Goal: Information Seeking & Learning: Find specific fact

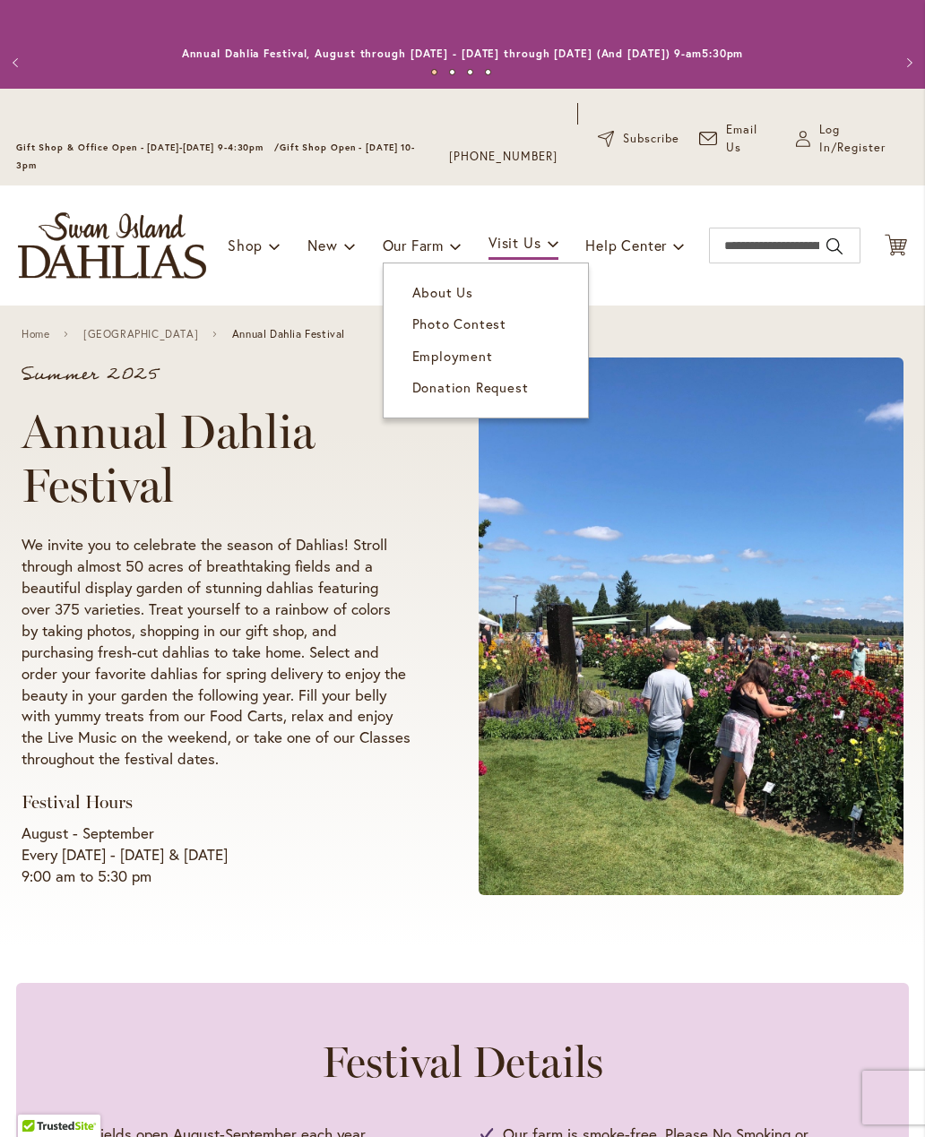
click at [454, 295] on span "About Us" at bounding box center [442, 292] width 61 height 18
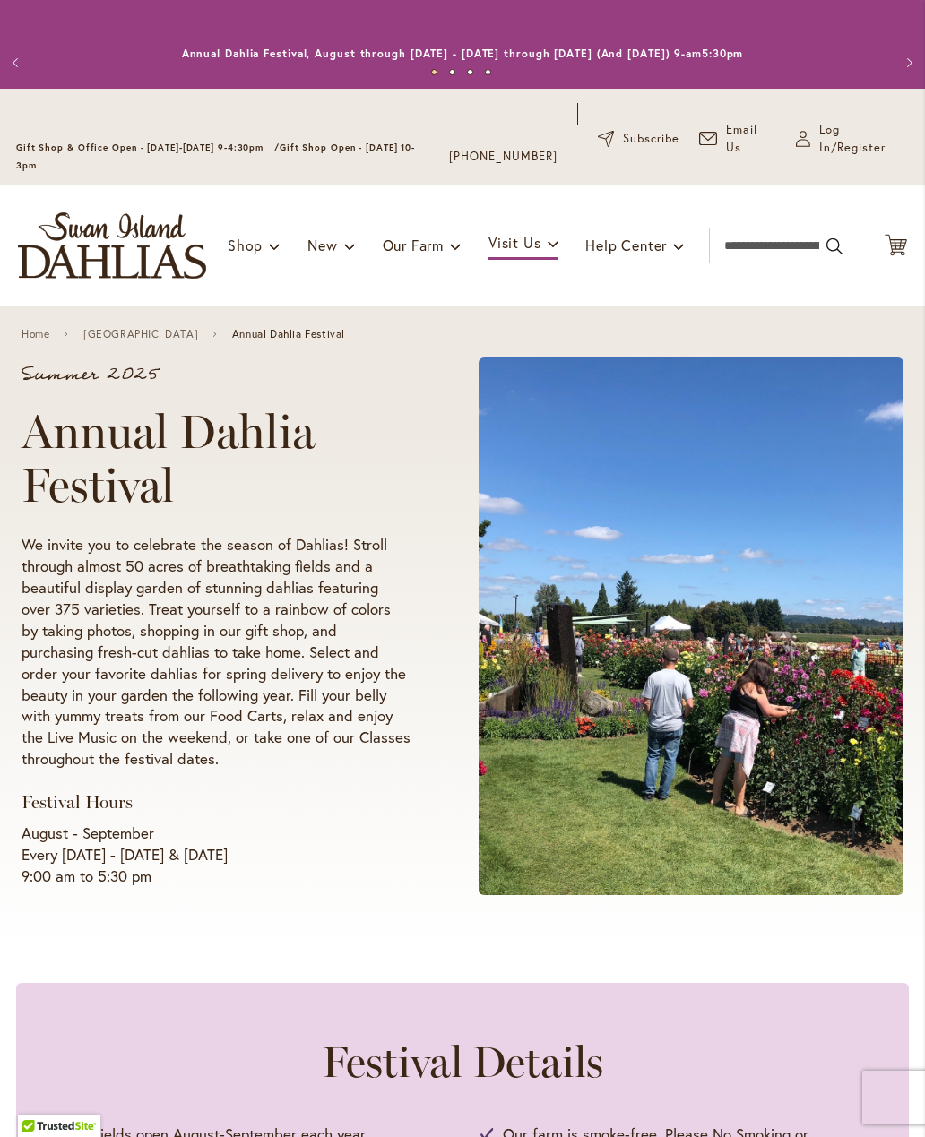
click at [449, 299] on div "Toggle Nav Shop Dahlia Tubers Collections Fresh Cut Dahlias Gardening Supplies …" at bounding box center [462, 246] width 925 height 120
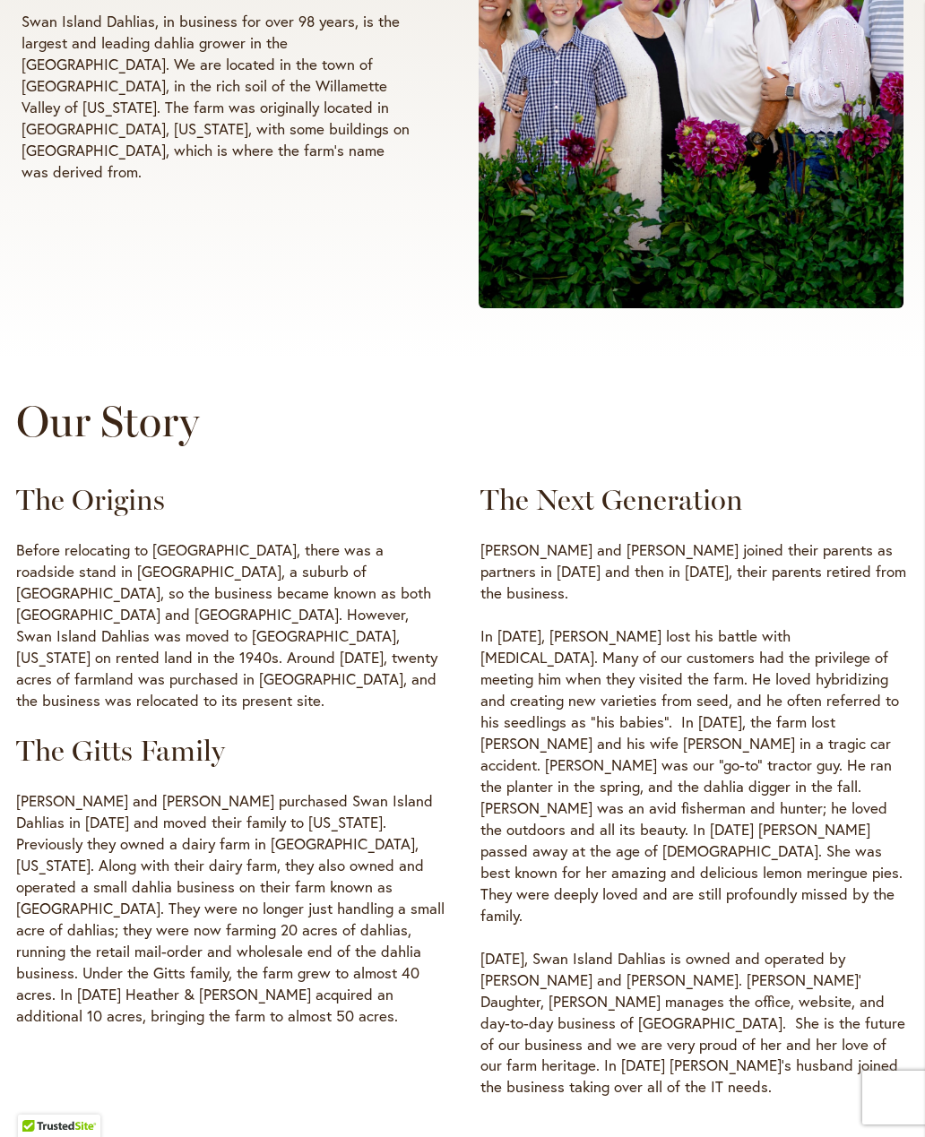
scroll to position [625, 0]
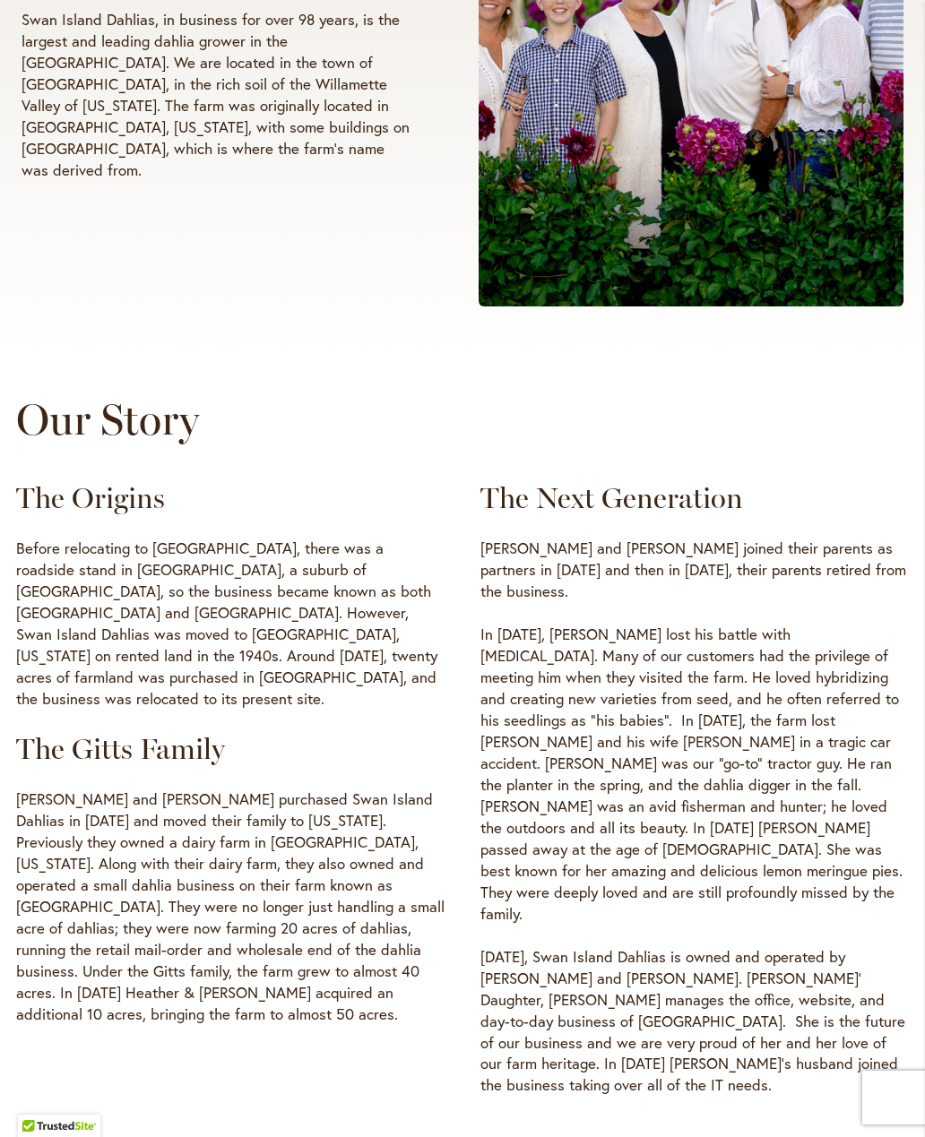
click at [839, 524] on div "The Next Generation Nicholas and Ted Gitts joined their parents as partners in …" at bounding box center [694, 788] width 428 height 616
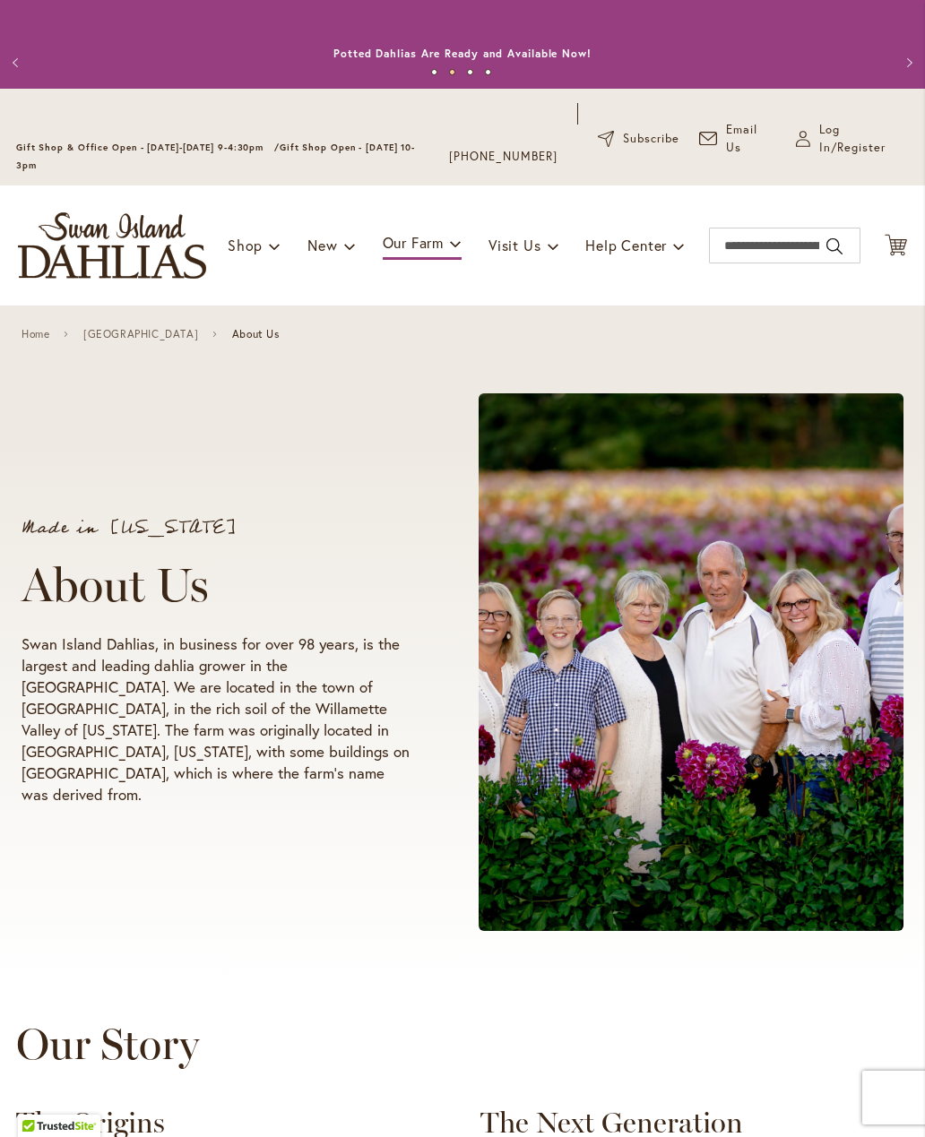
scroll to position [0, 0]
click at [429, 294] on span "New & Exclusive" at bounding box center [391, 292] width 108 height 18
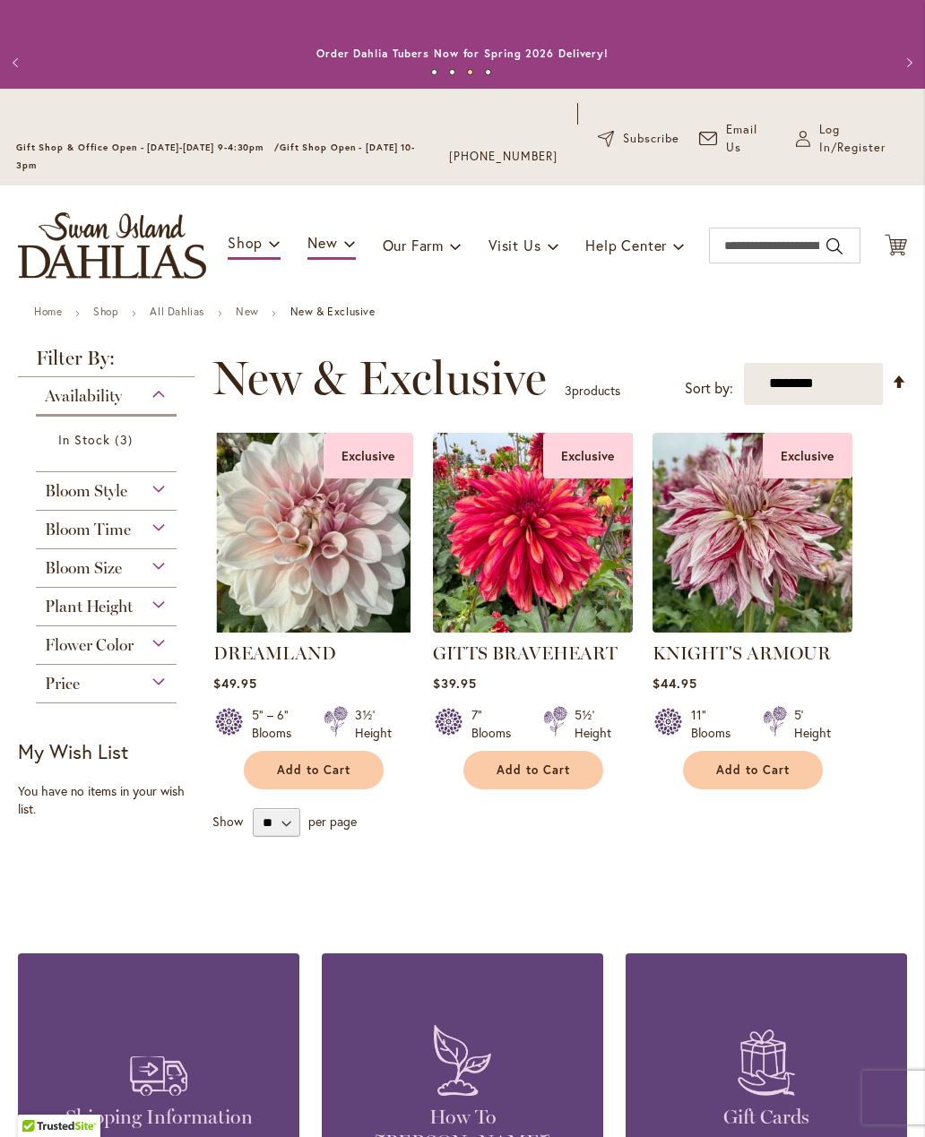
click at [140, 492] on div "Bloom Style" at bounding box center [106, 486] width 141 height 29
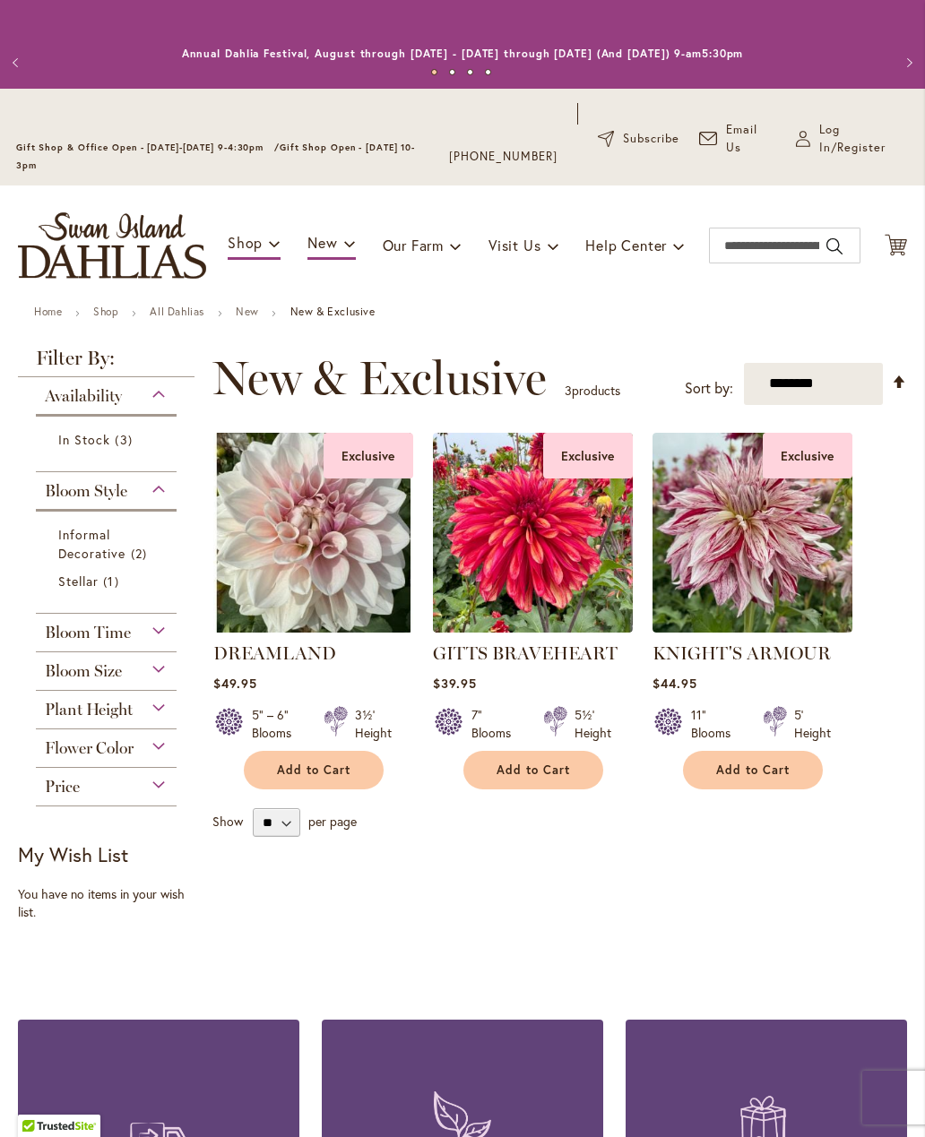
click at [95, 532] on span "Informal Decorative" at bounding box center [92, 544] width 68 height 36
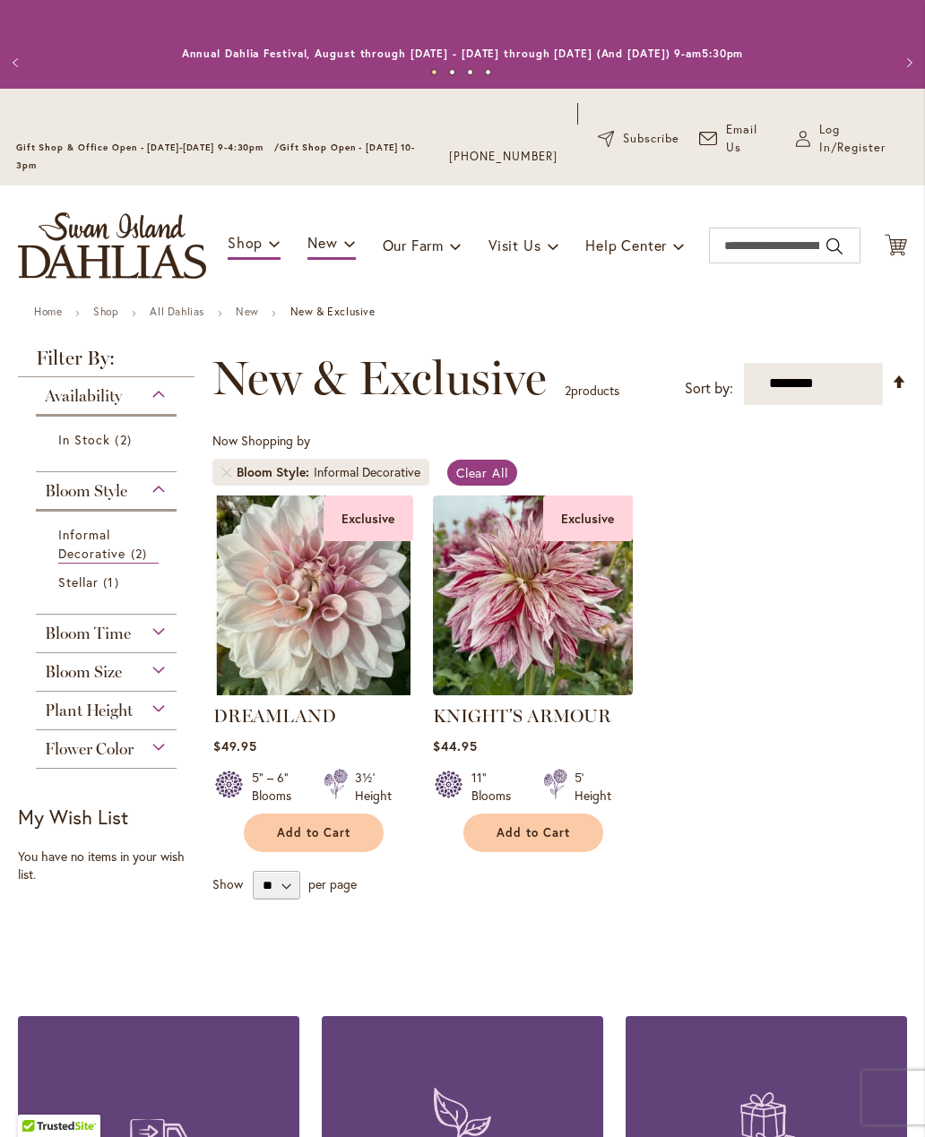
click at [100, 589] on link "Stellar 1 item" at bounding box center [108, 582] width 100 height 19
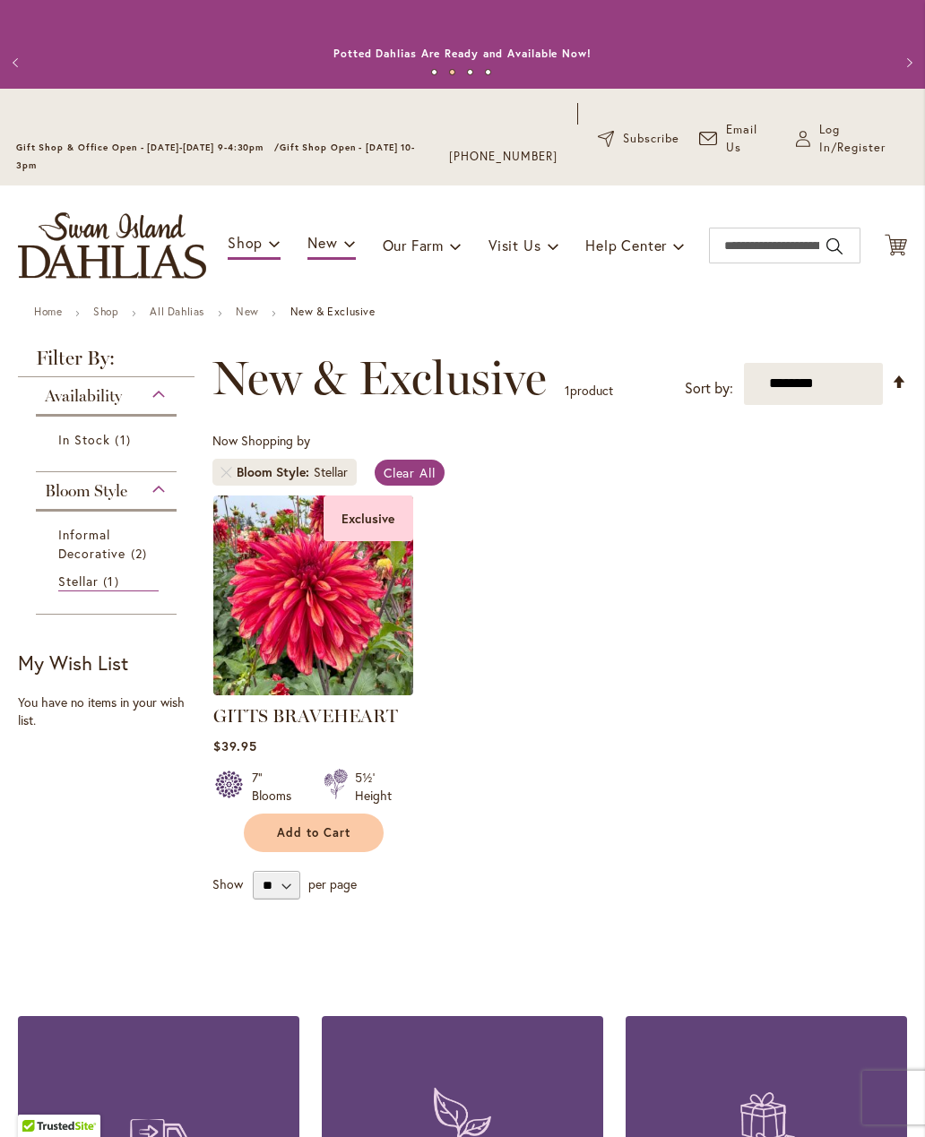
click at [179, 309] on link "All Dahlias" at bounding box center [177, 311] width 55 height 13
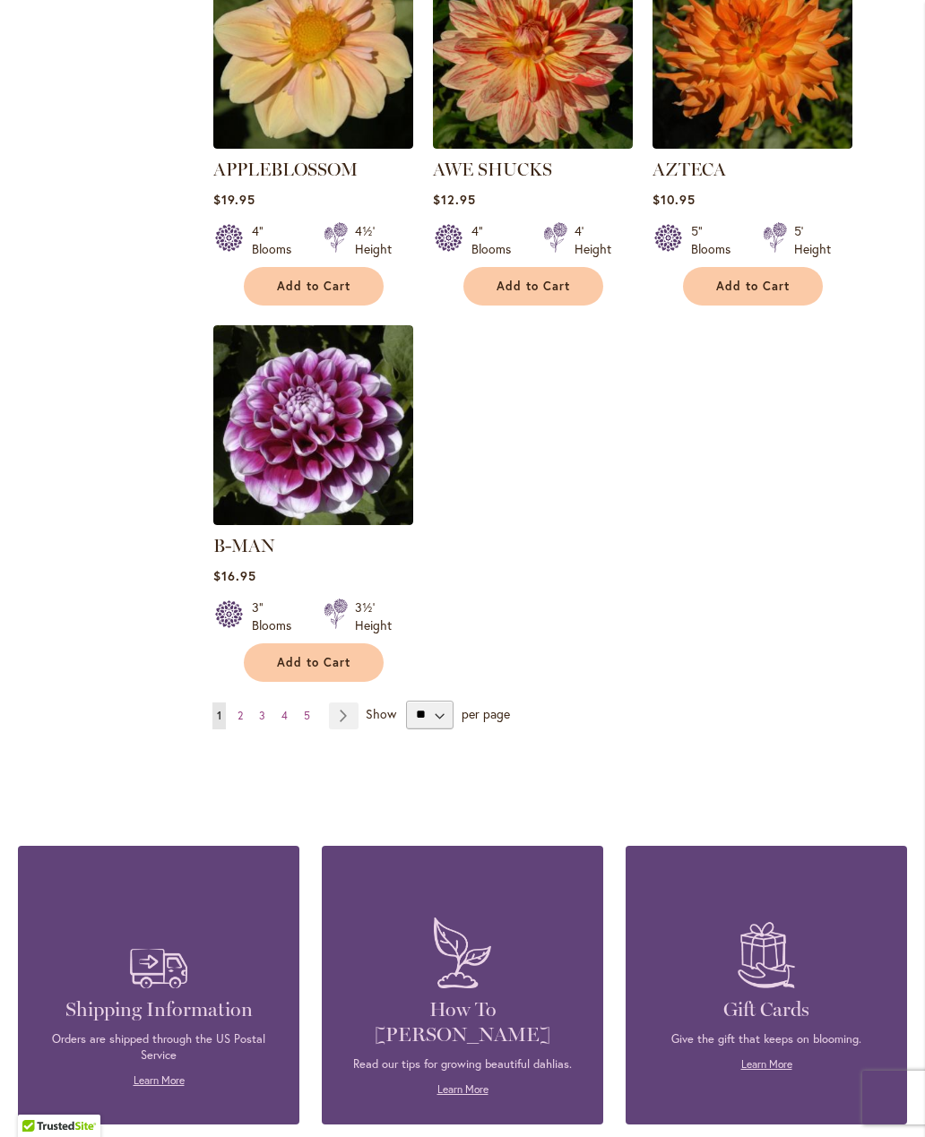
scroll to position [2135, 0]
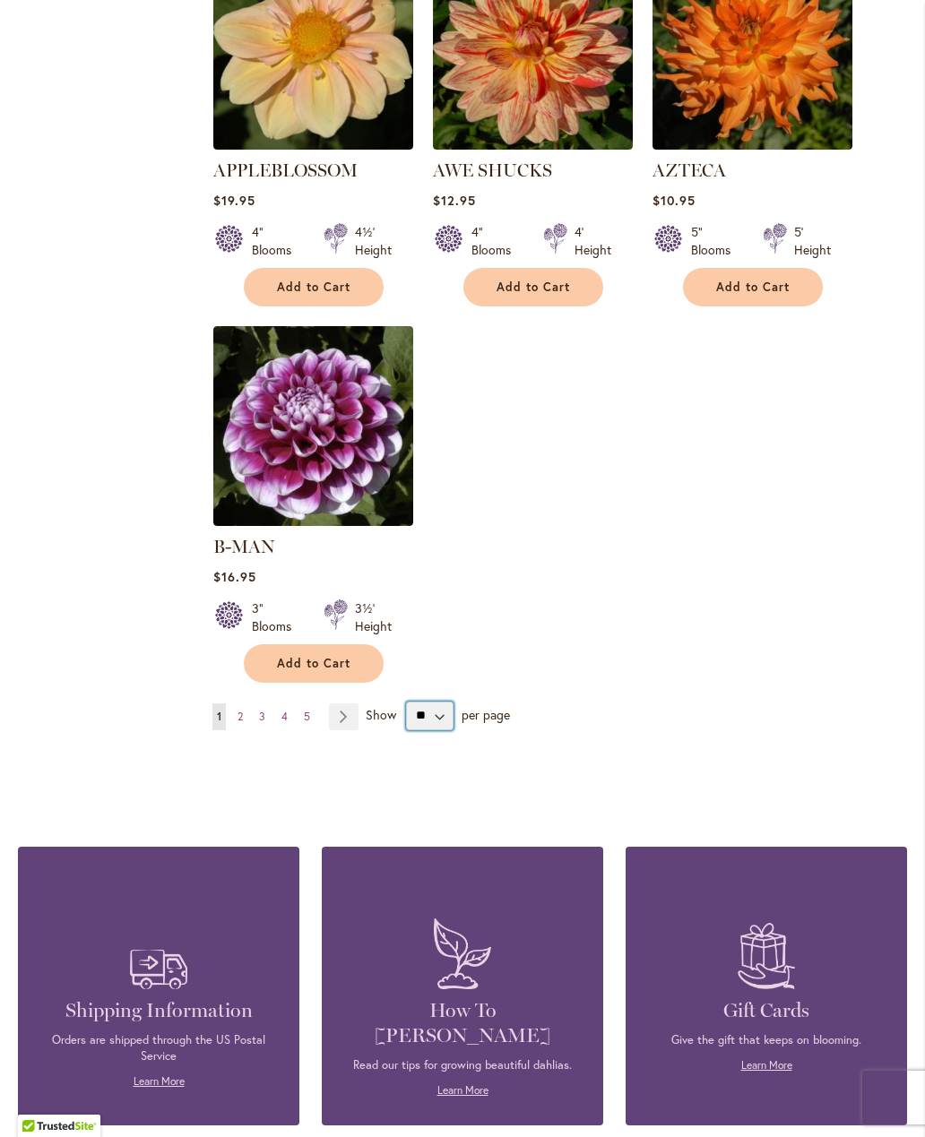
click at [441, 703] on select "** ** ** **" at bounding box center [429, 716] width 47 height 29
select select "**"
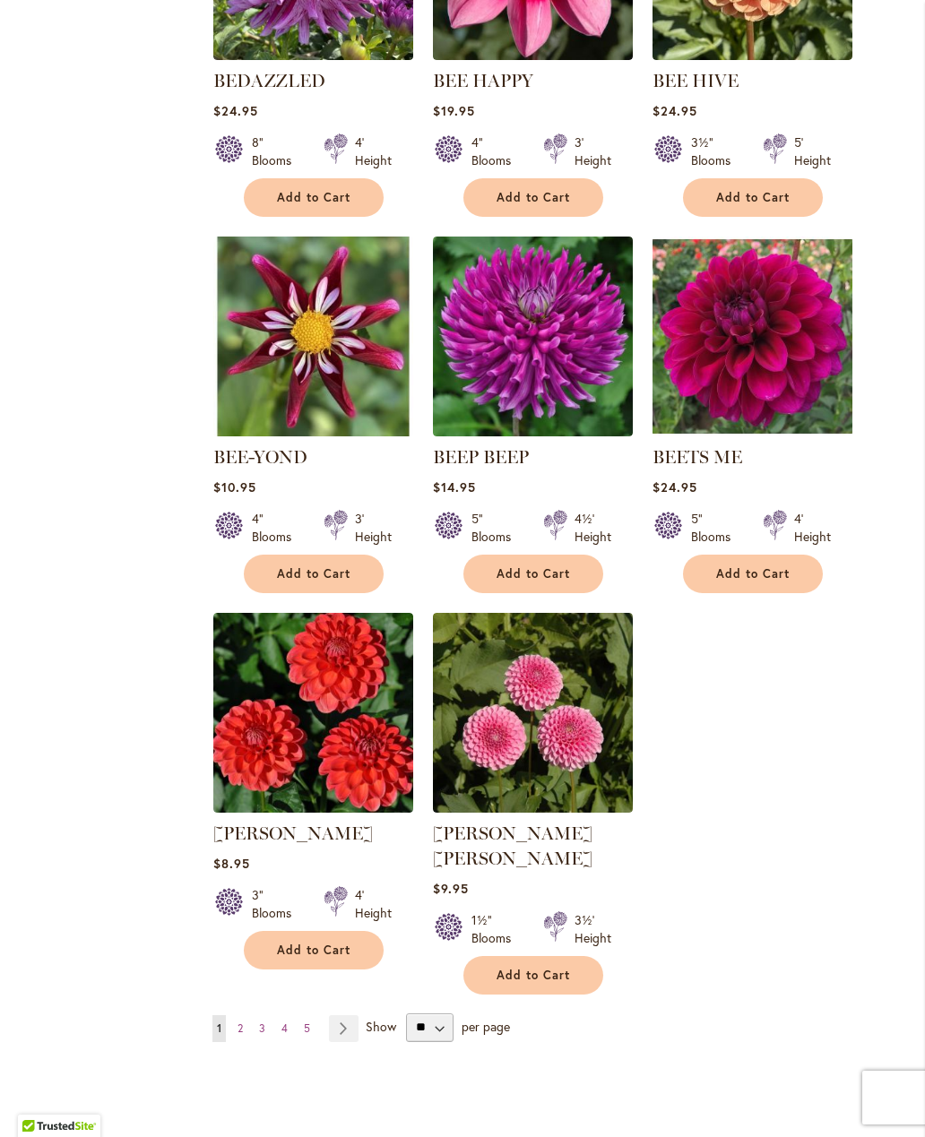
scroll to position [3896, 0]
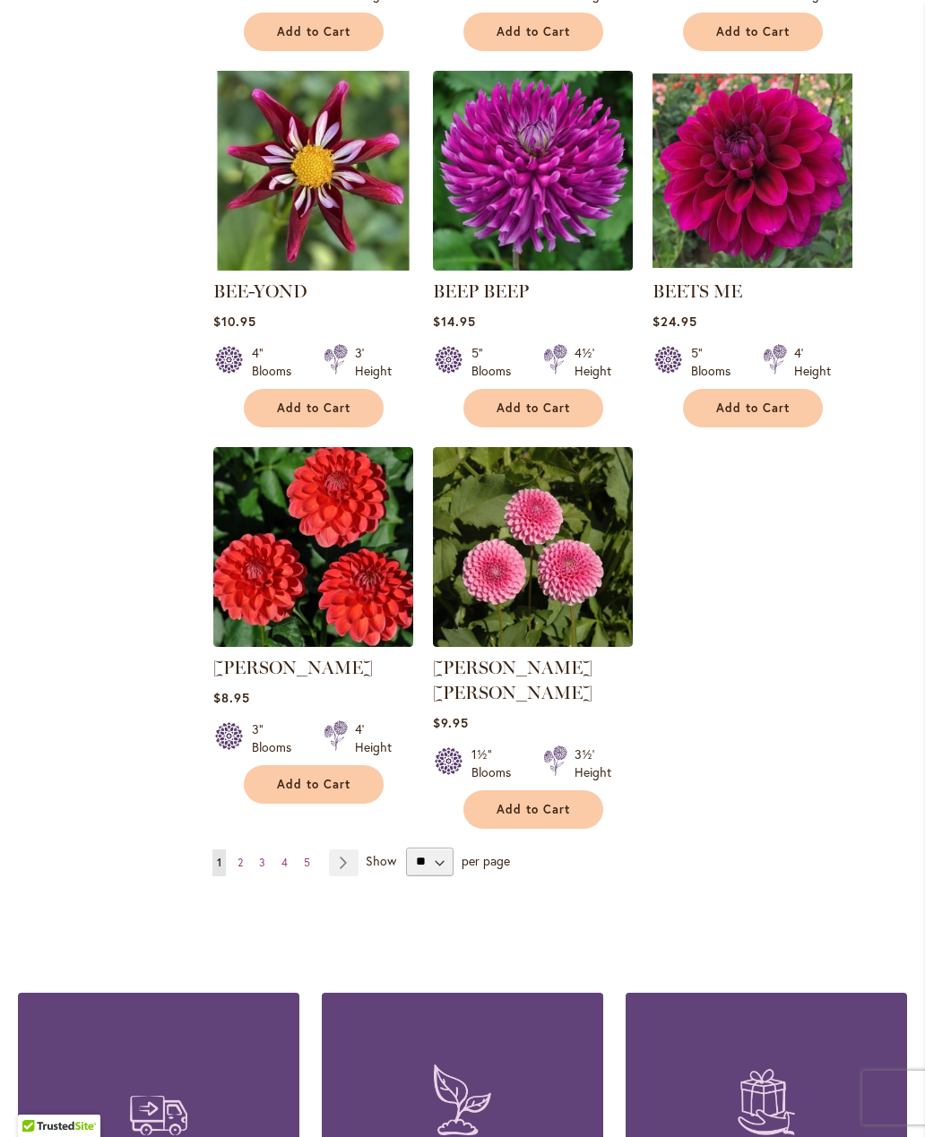
click at [246, 850] on link "Page 2" at bounding box center [240, 863] width 14 height 27
click at [244, 850] on link "Page 2" at bounding box center [240, 863] width 14 height 27
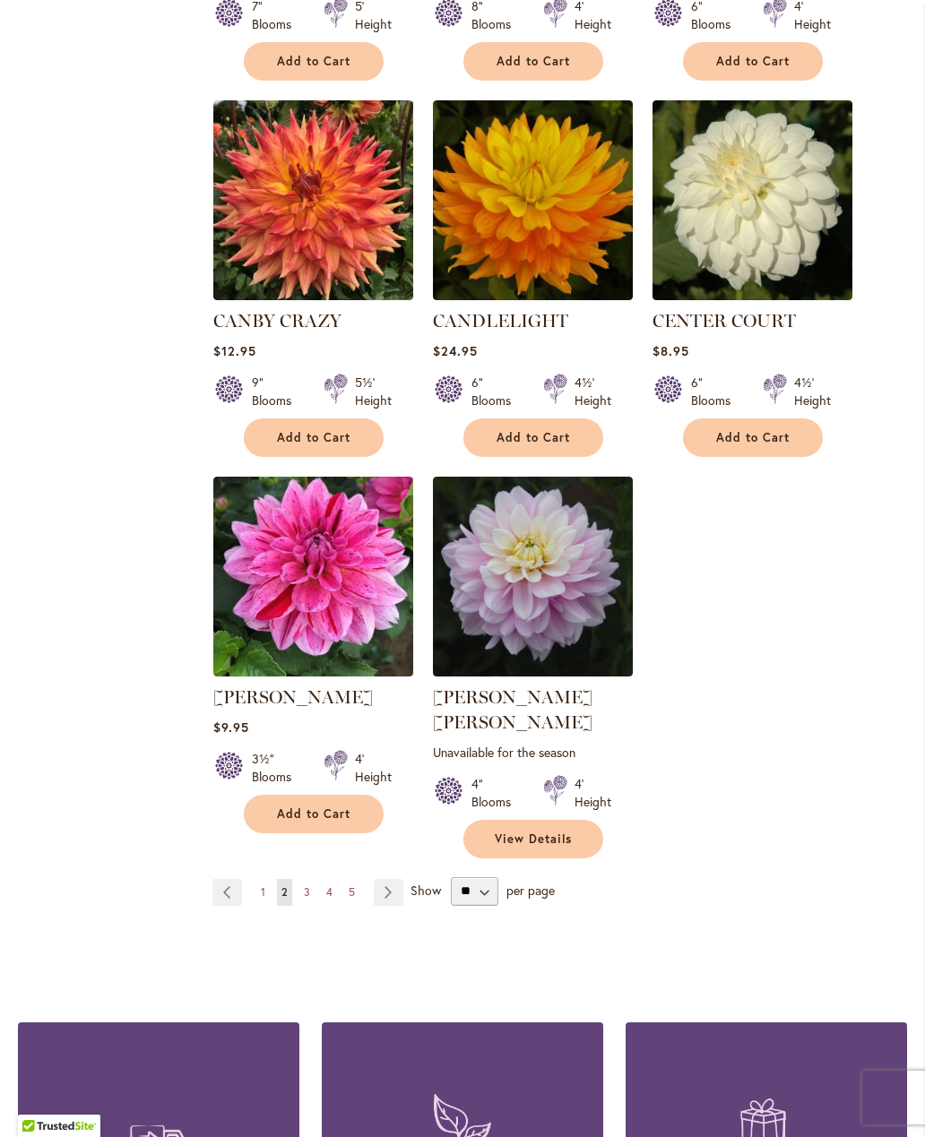
scroll to position [3891, 0]
click at [303, 879] on link "Page 3" at bounding box center [306, 892] width 15 height 27
click at [311, 879] on link "Page 3" at bounding box center [306, 892] width 15 height 27
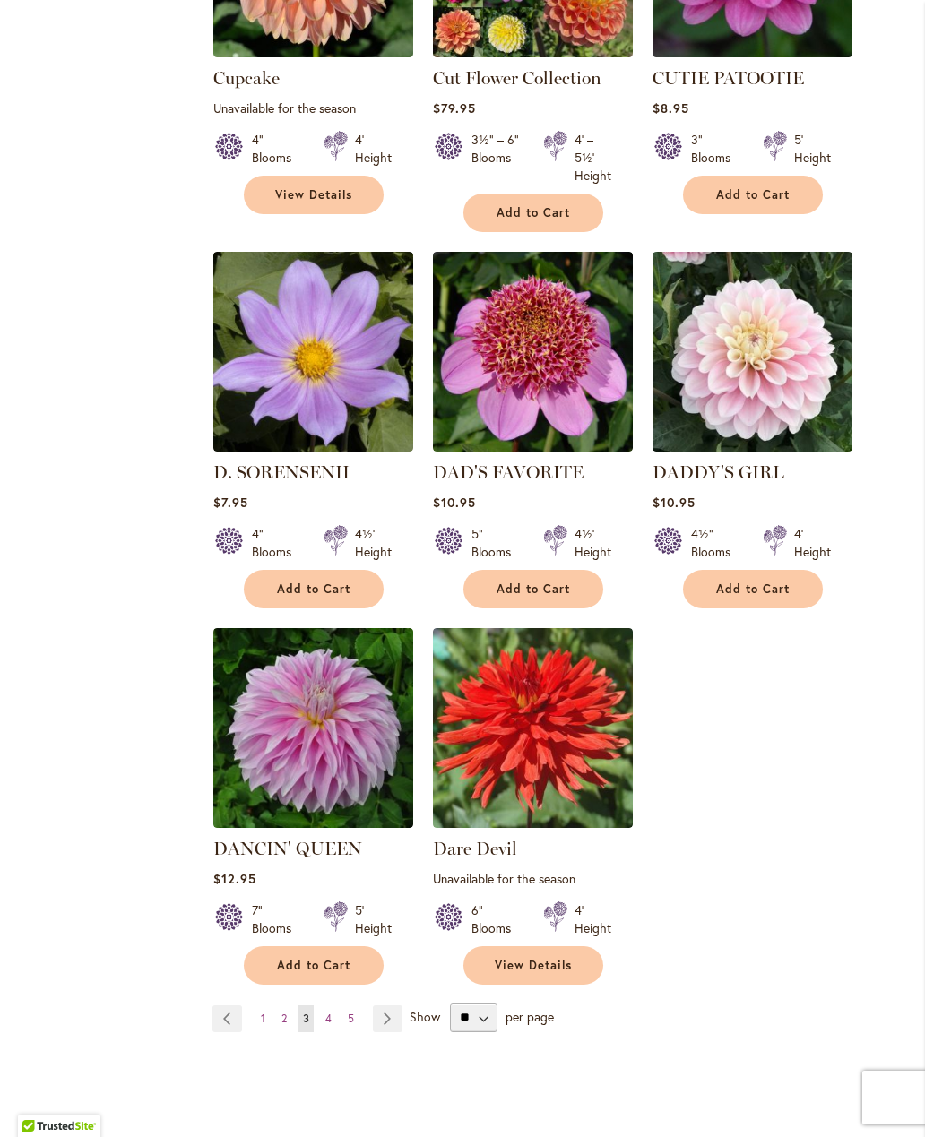
scroll to position [3866, 0]
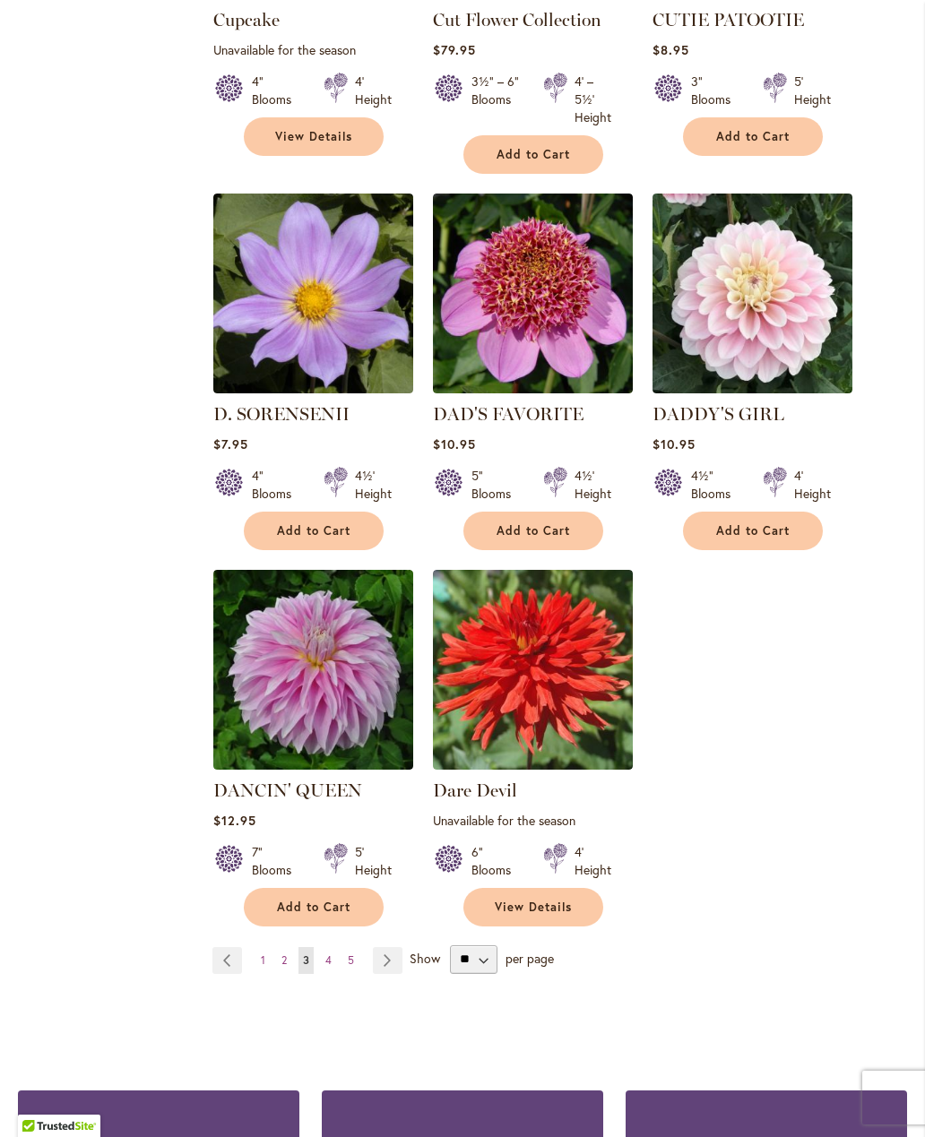
click at [324, 947] on link "Page 4" at bounding box center [328, 960] width 15 height 27
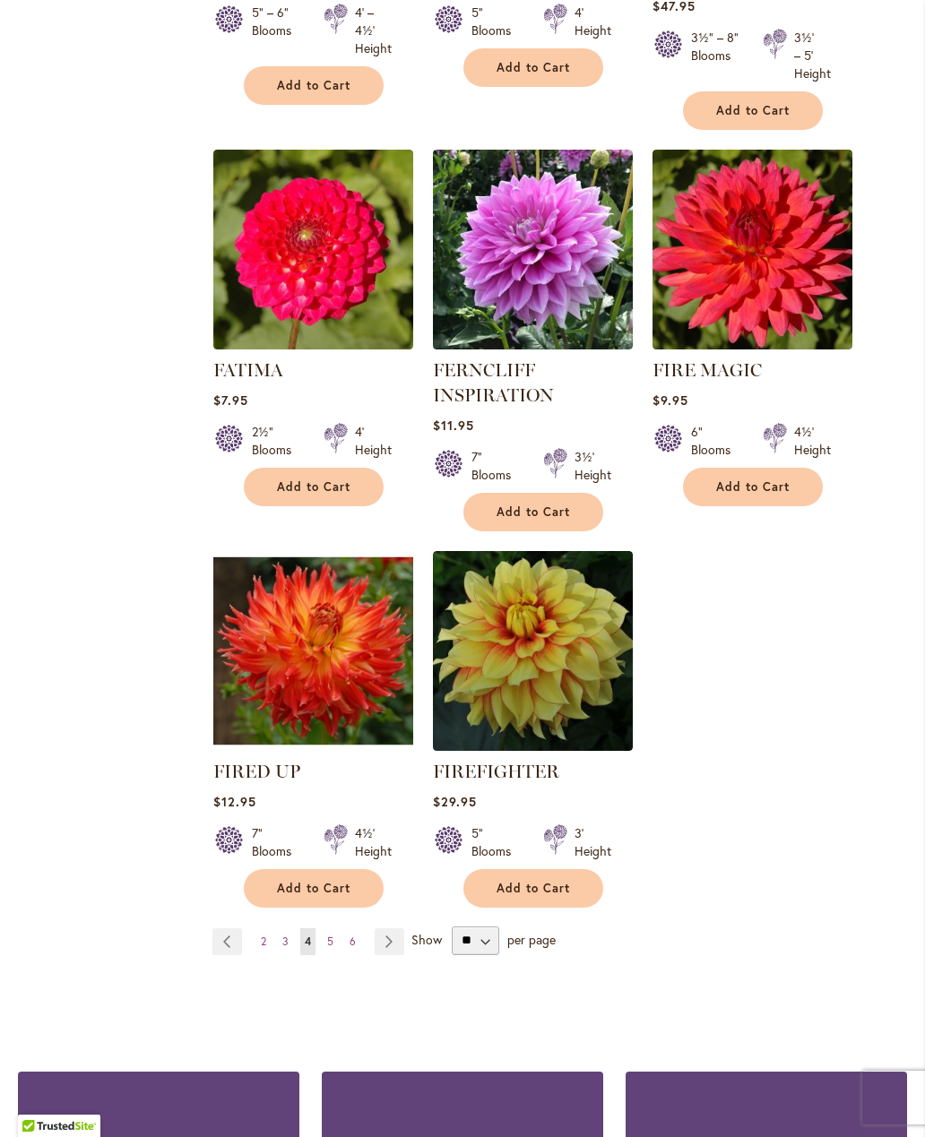
scroll to position [3880, 0]
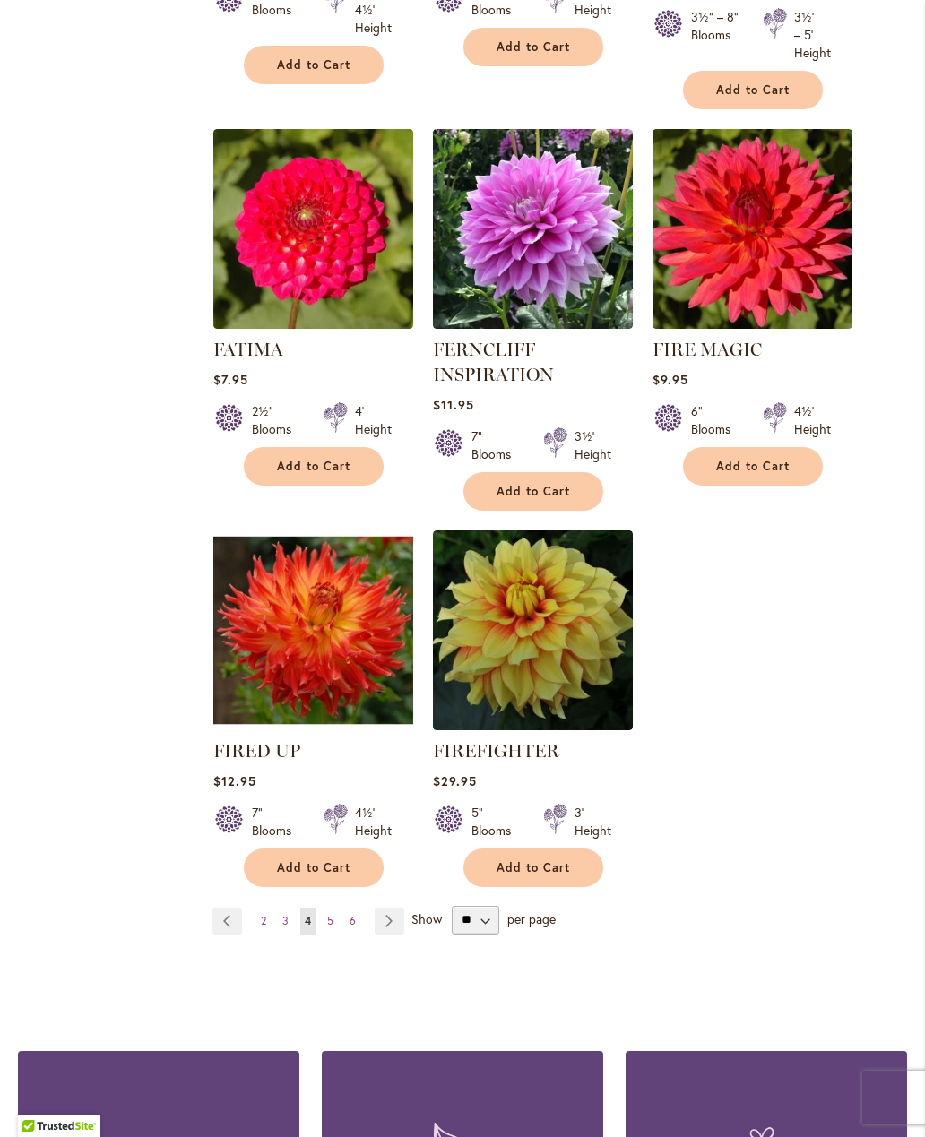
click at [329, 908] on link "Page 5" at bounding box center [330, 921] width 15 height 27
click at [331, 914] on span "5" at bounding box center [330, 920] width 6 height 13
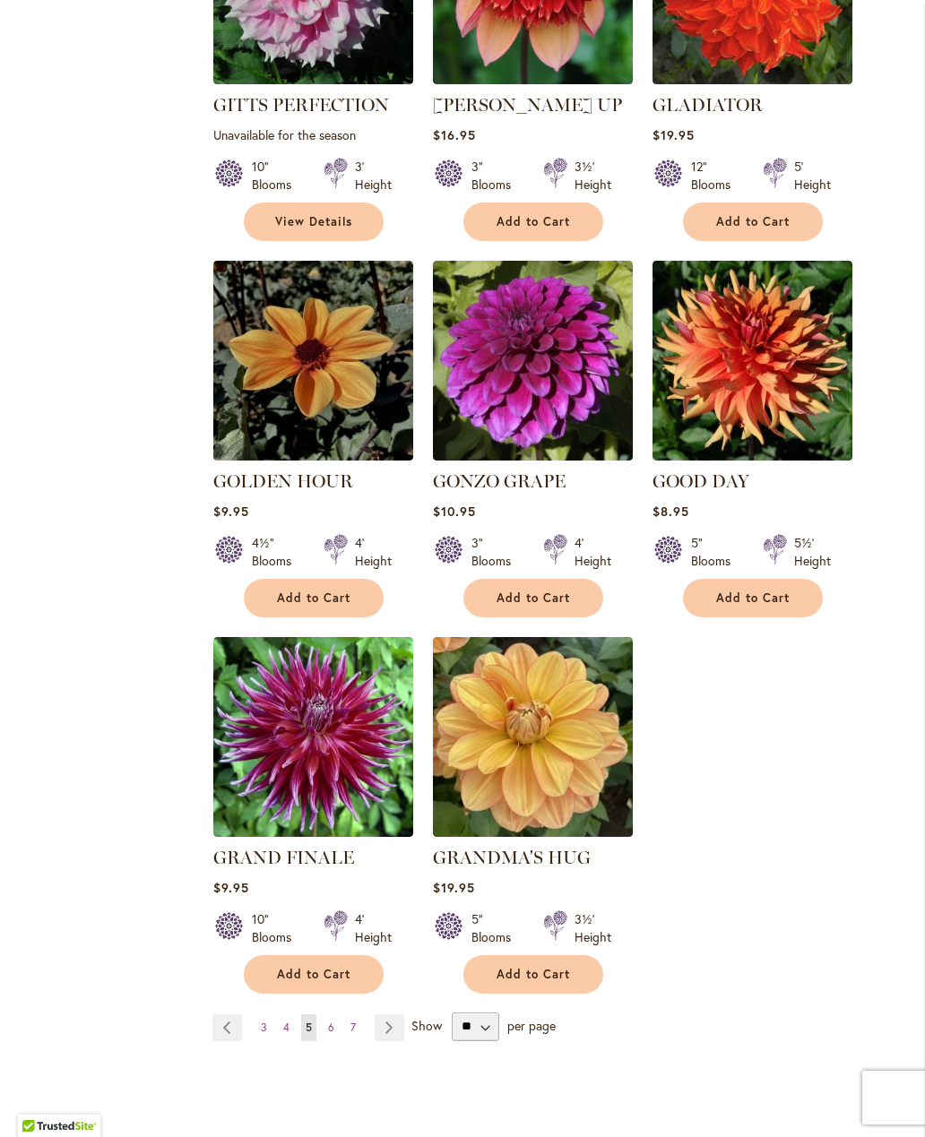
scroll to position [3870, 0]
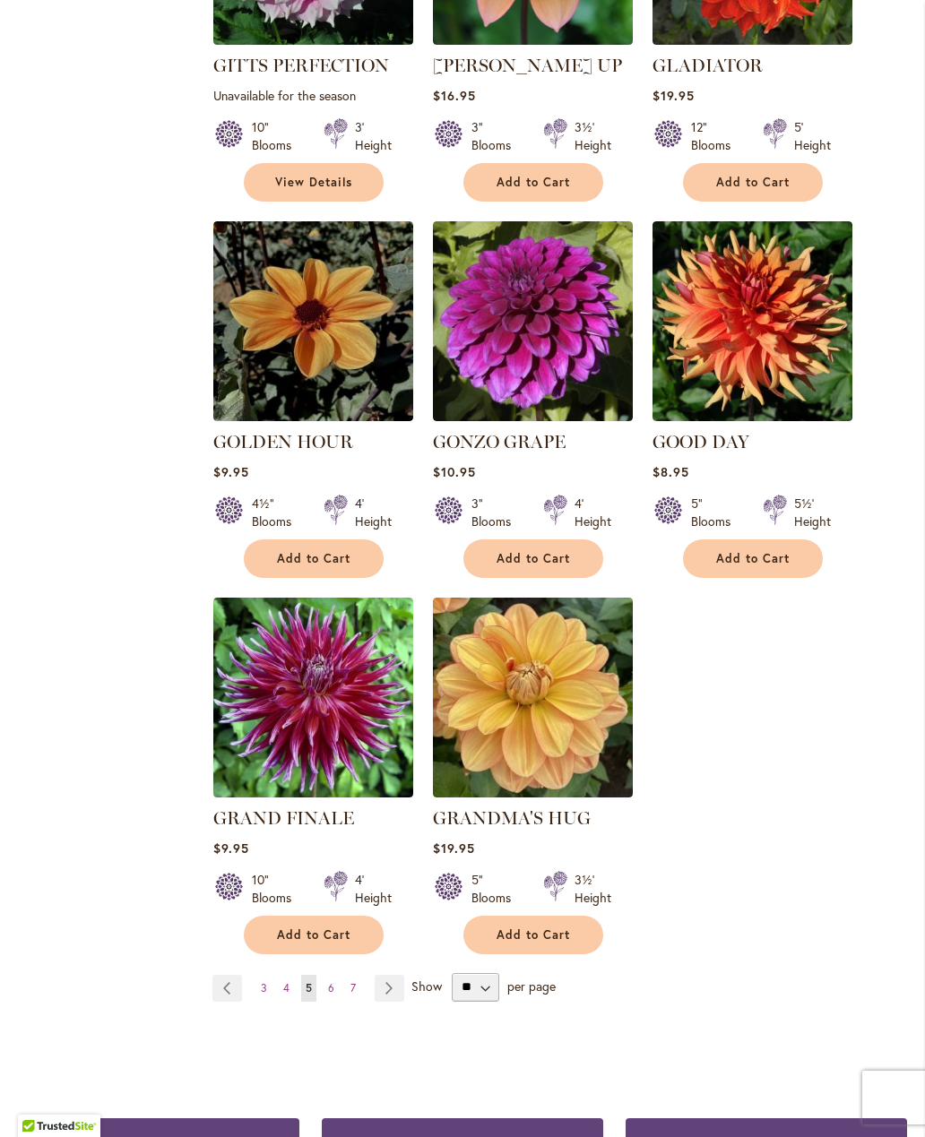
click at [336, 975] on link "Page 6" at bounding box center [331, 988] width 15 height 27
click at [328, 975] on link "Page 6" at bounding box center [331, 988] width 15 height 27
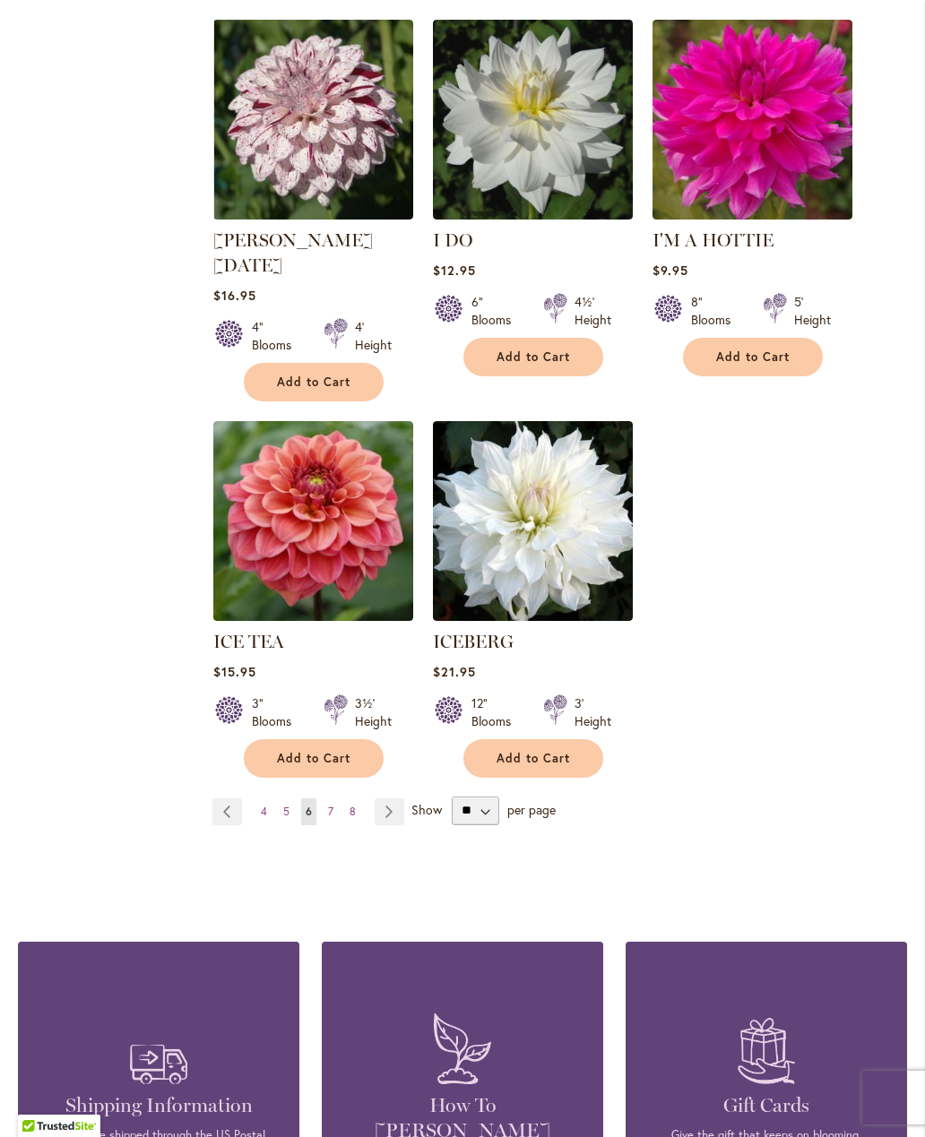
scroll to position [4015, 0]
click at [331, 805] on span "7" at bounding box center [330, 811] width 5 height 13
click at [333, 798] on link "Page 7" at bounding box center [331, 811] width 14 height 27
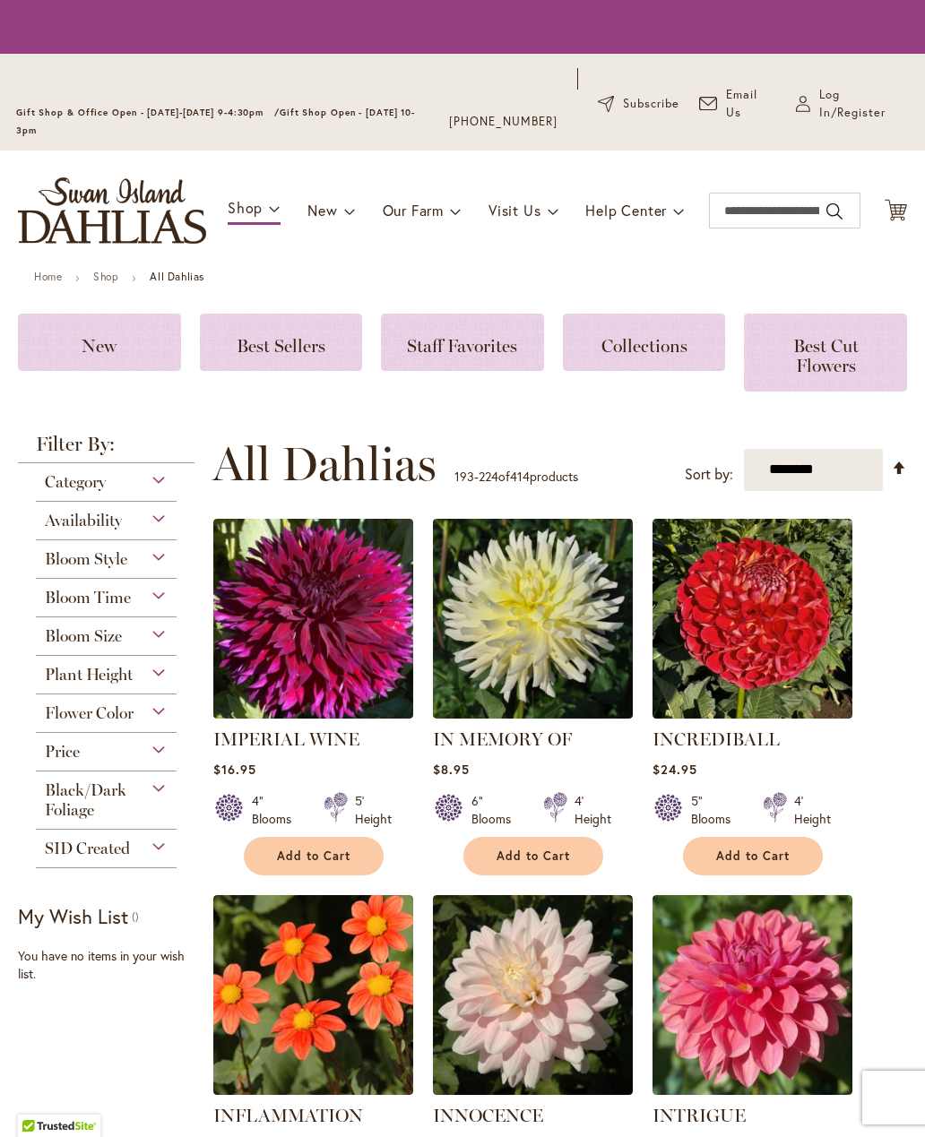
scroll to position [539, 0]
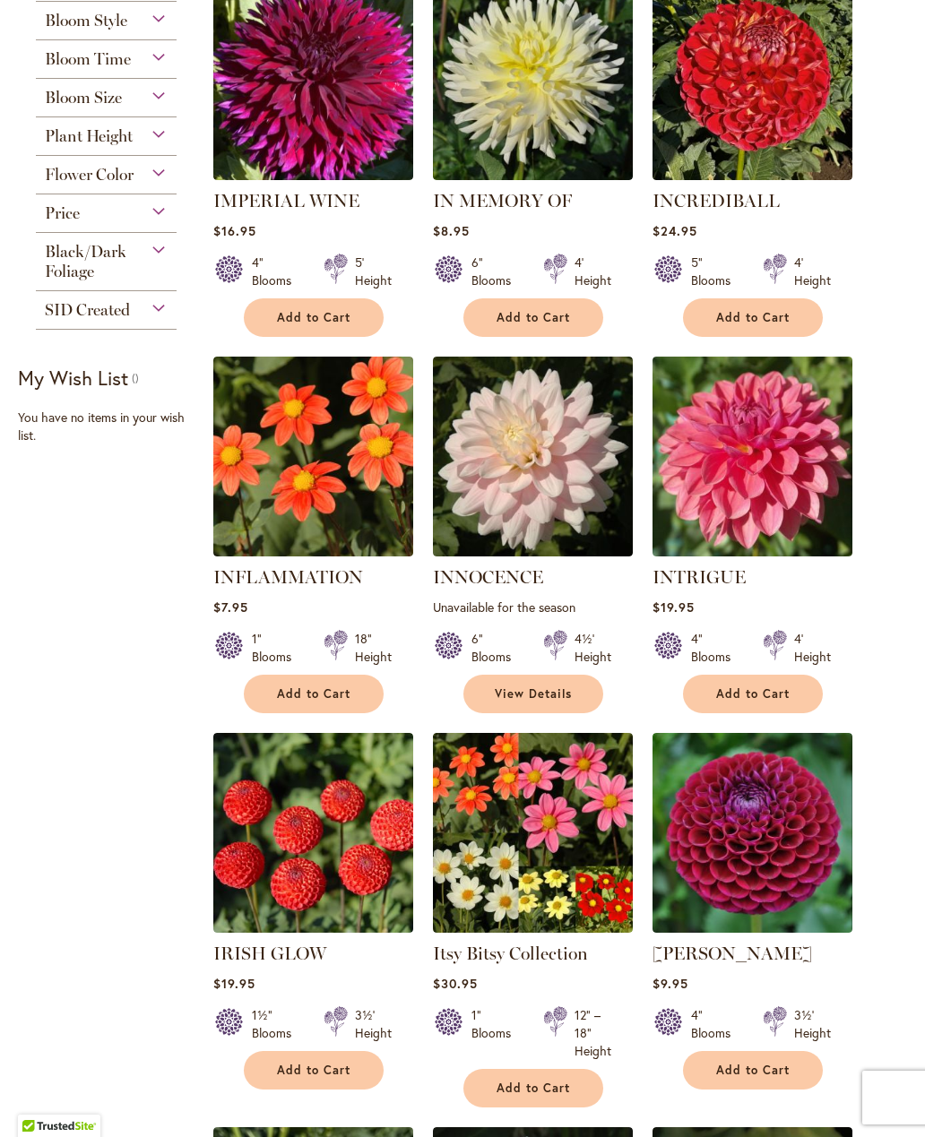
click at [335, 802] on img at bounding box center [313, 833] width 200 height 200
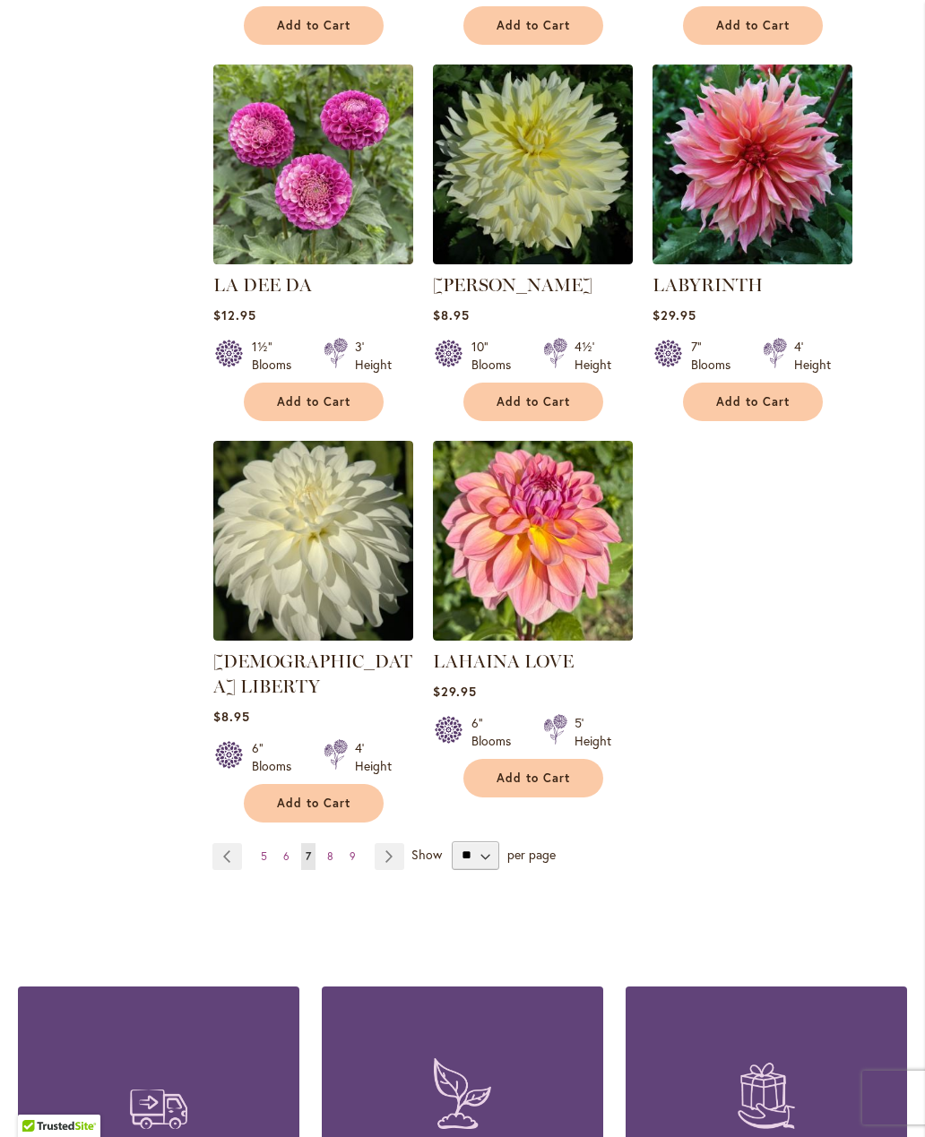
scroll to position [4068, 0]
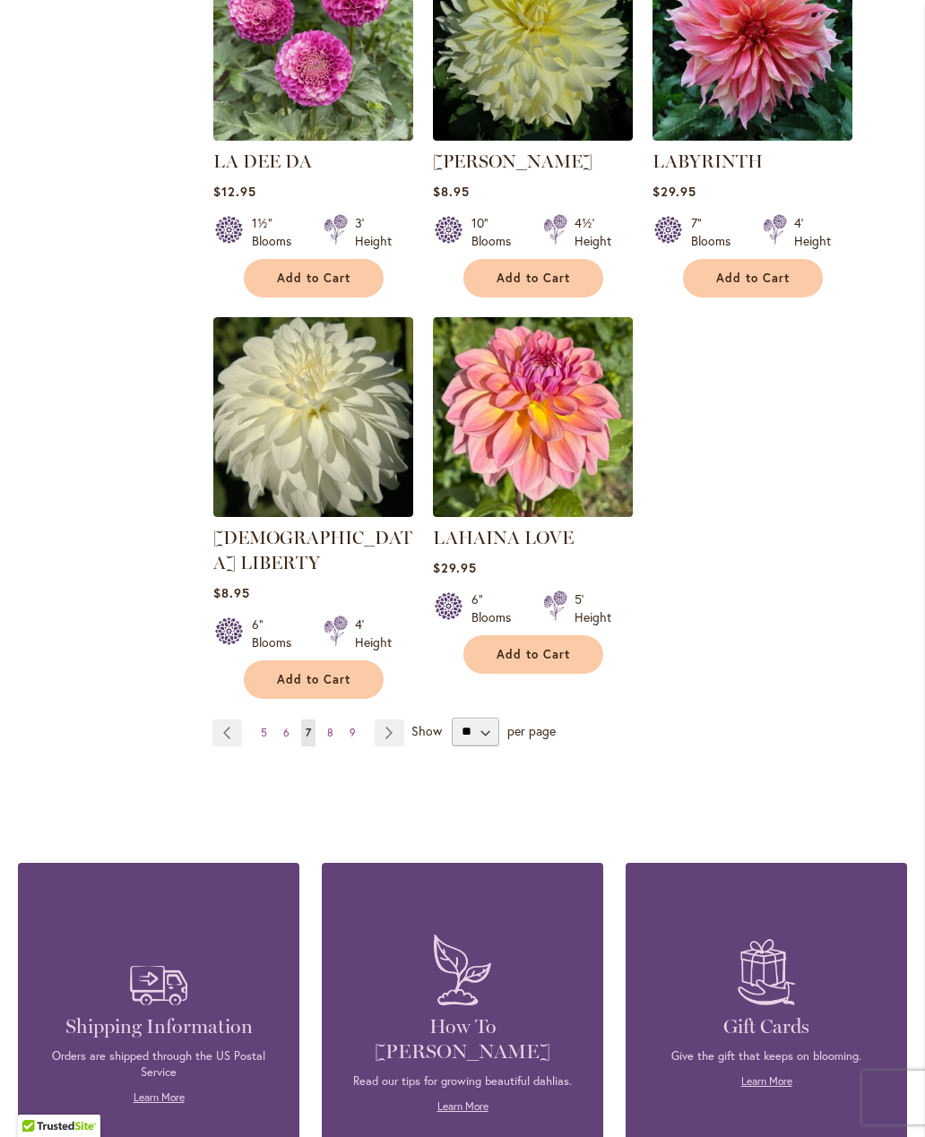
click at [324, 720] on link "Page 8" at bounding box center [330, 733] width 15 height 27
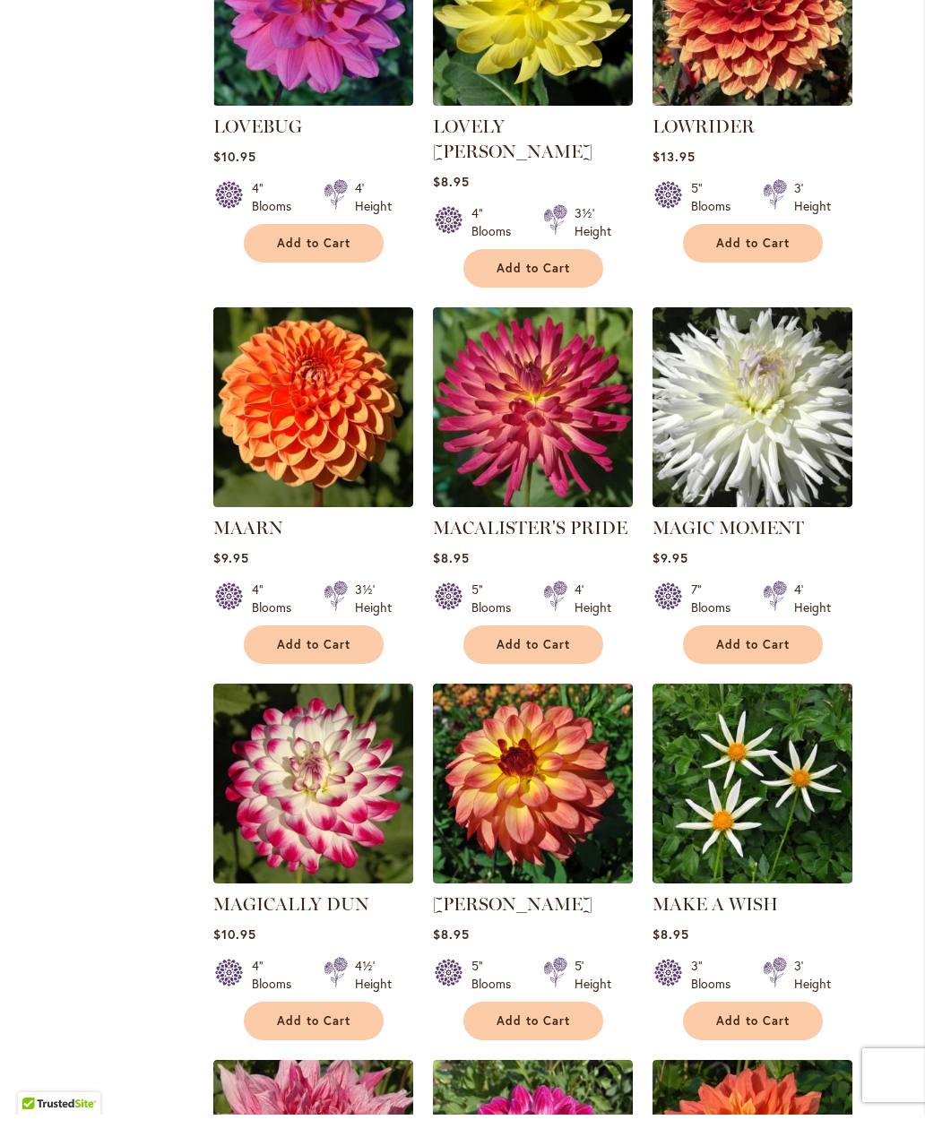
scroll to position [2558, 0]
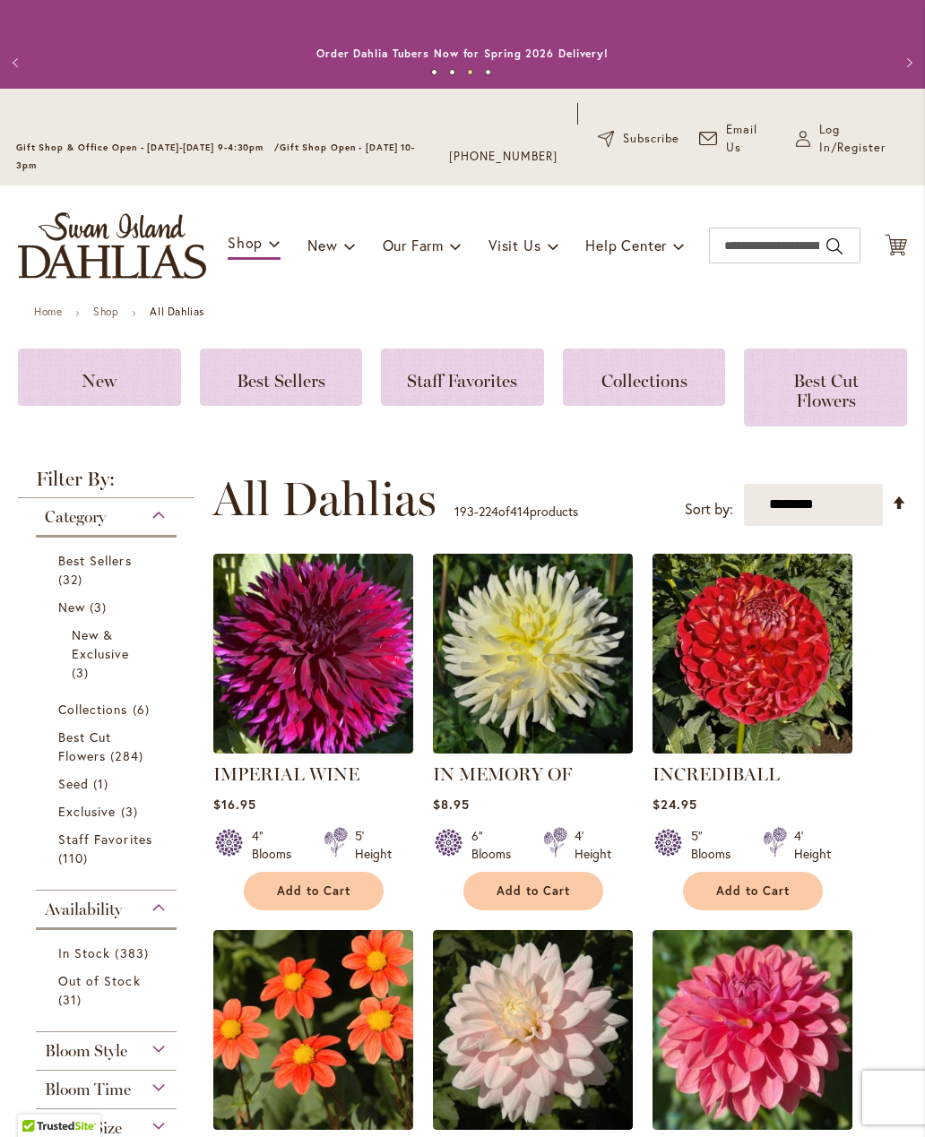
click at [840, 366] on div "Best Cut Flowers" at bounding box center [825, 388] width 163 height 78
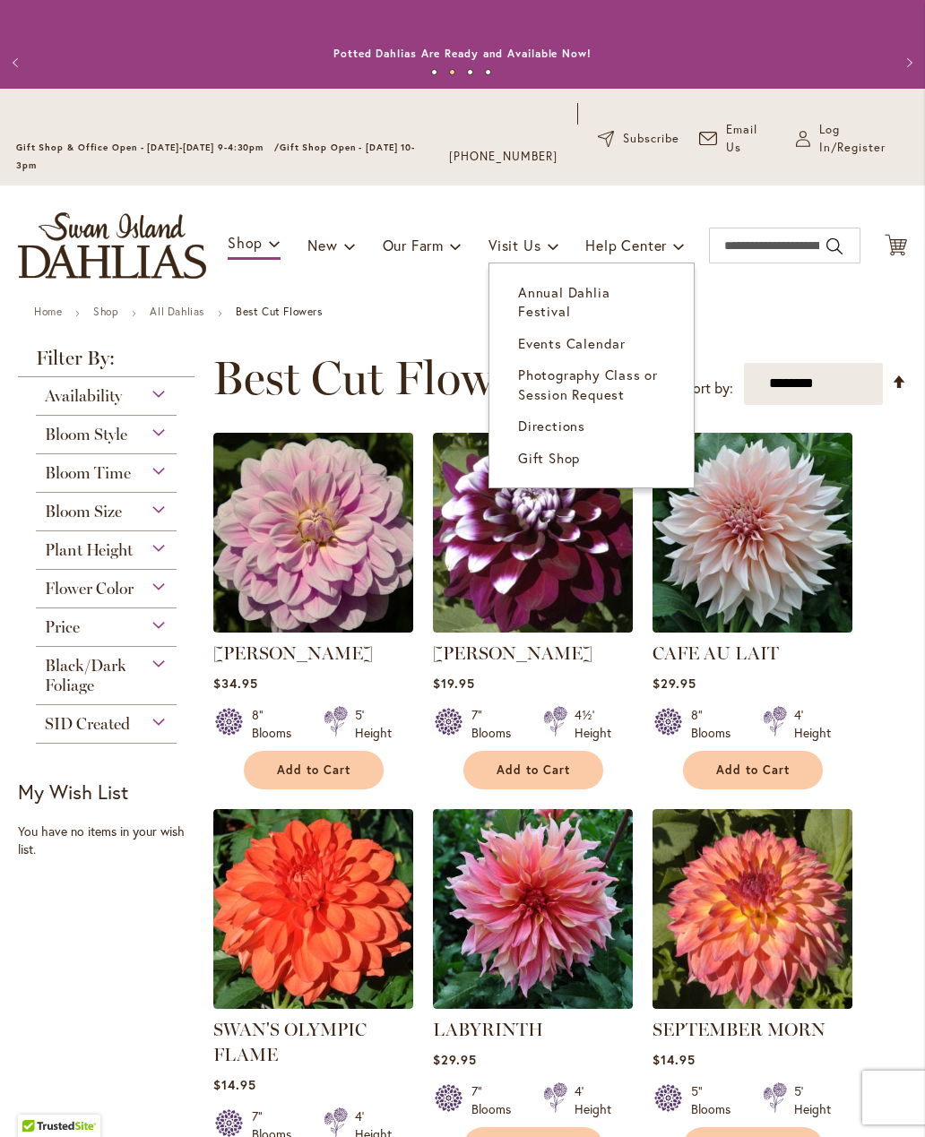
click at [561, 449] on span "Gift Shop" at bounding box center [549, 458] width 62 height 18
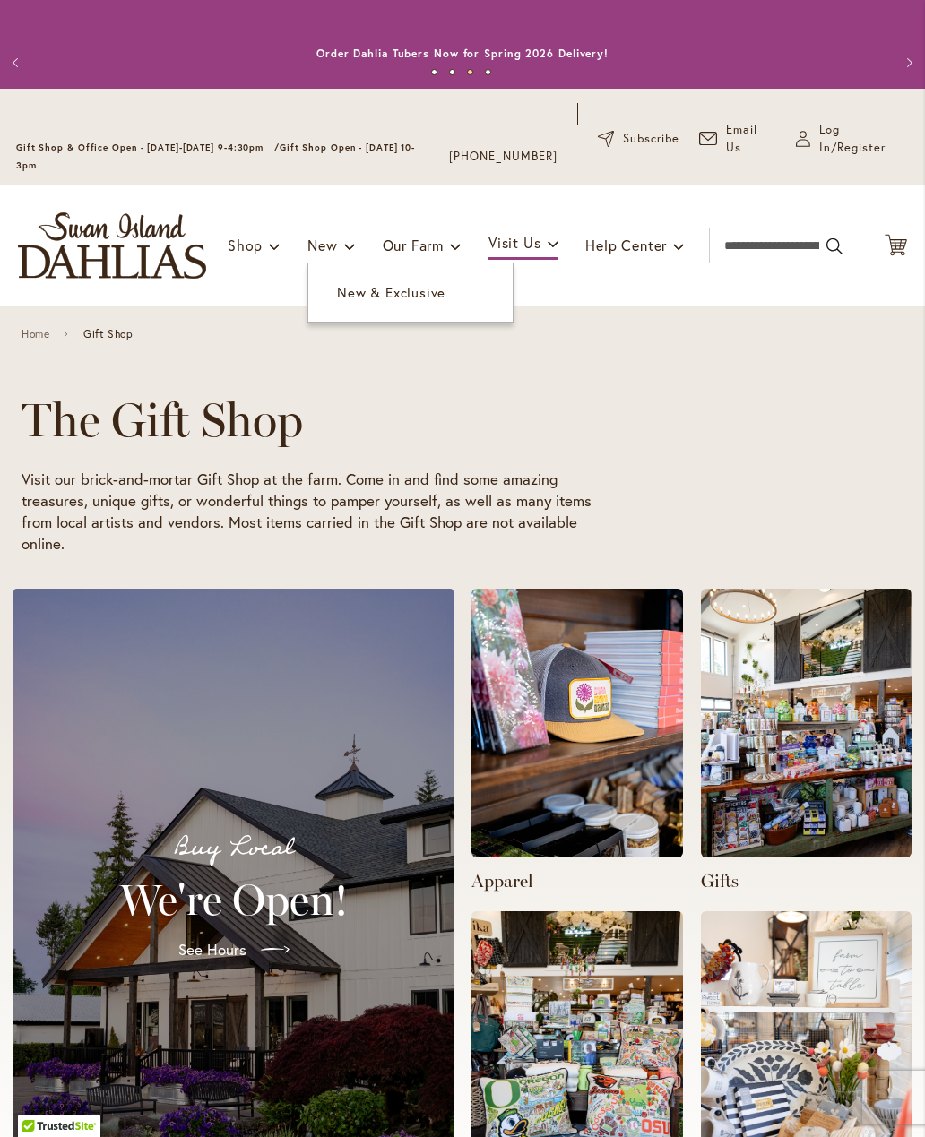
click at [688, 425] on h1 "The Gift Shop" at bounding box center [437, 420] width 830 height 54
click at [765, 237] on input "Search" at bounding box center [784, 246] width 151 height 36
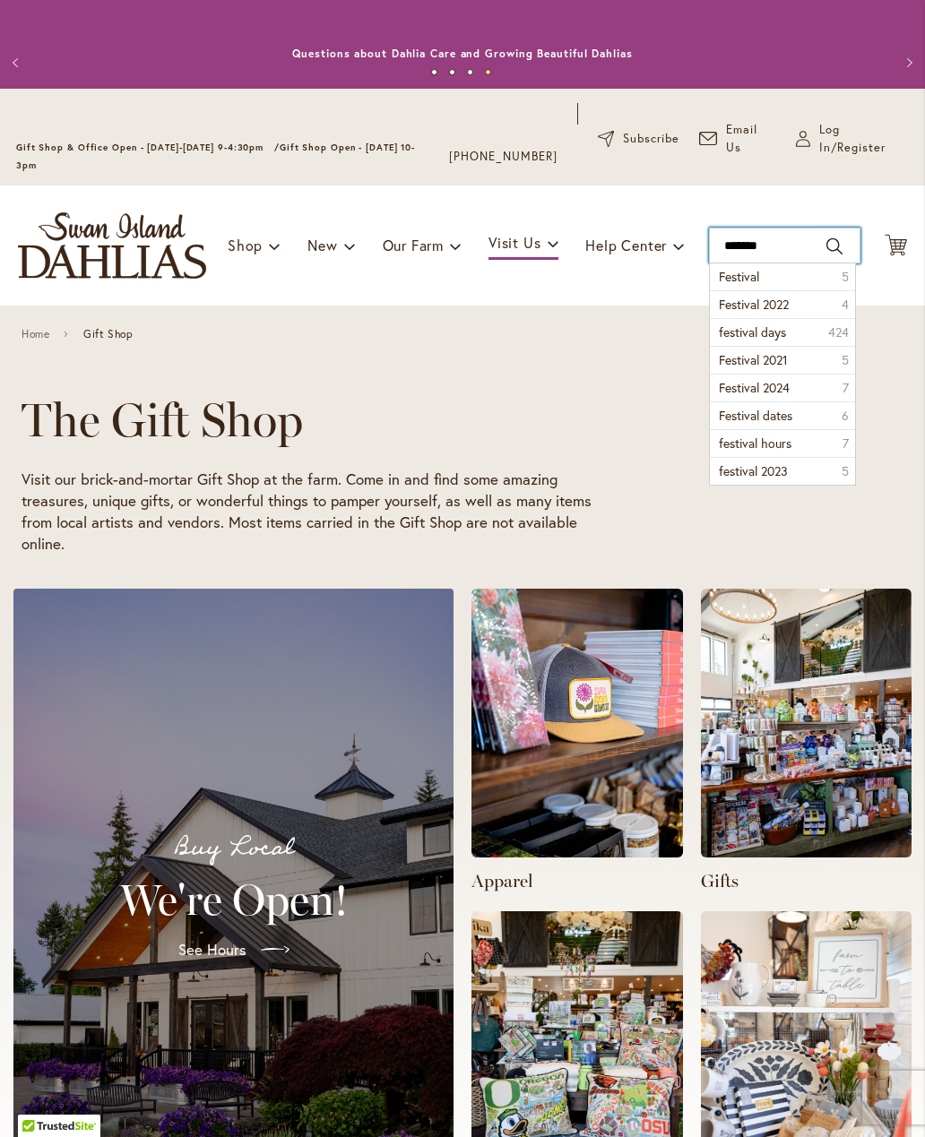
type input "********"
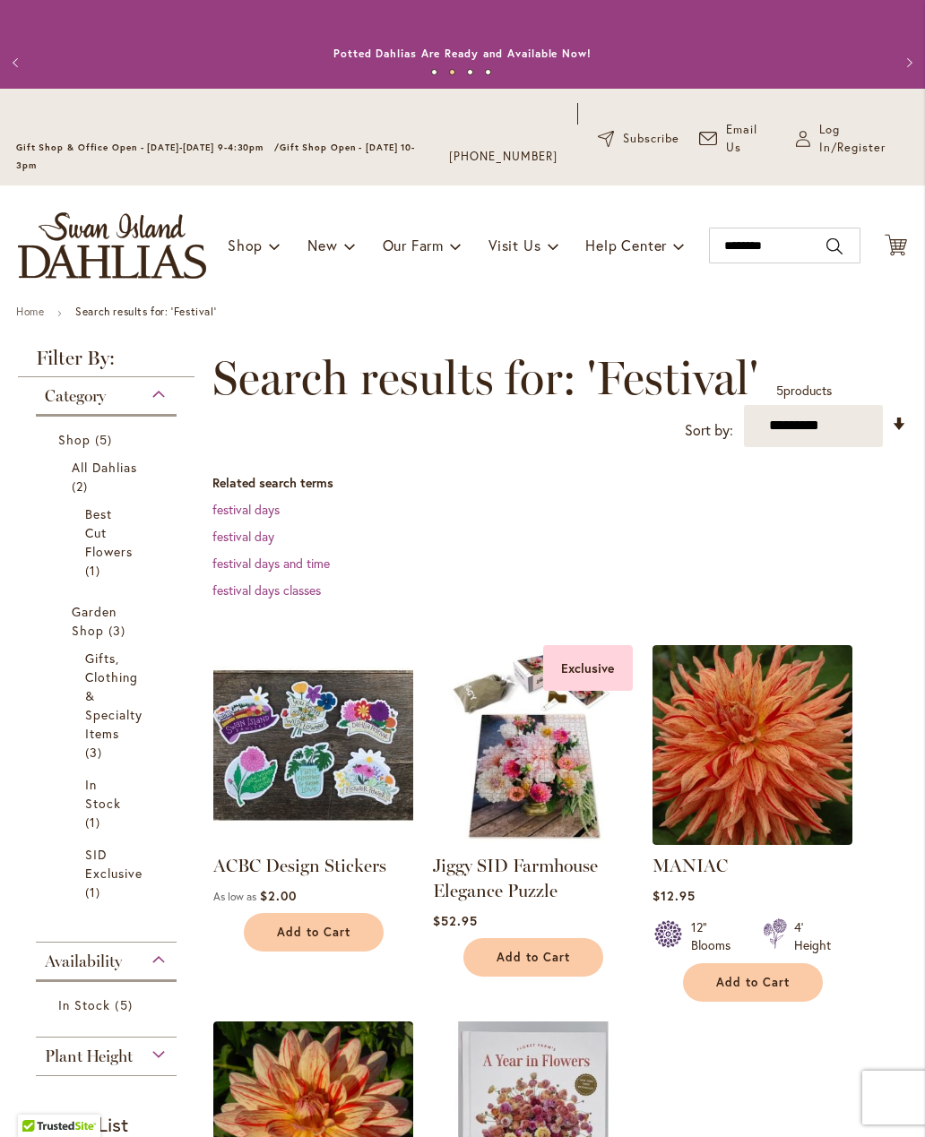
click at [294, 563] on link "festival days and time" at bounding box center [270, 563] width 117 height 17
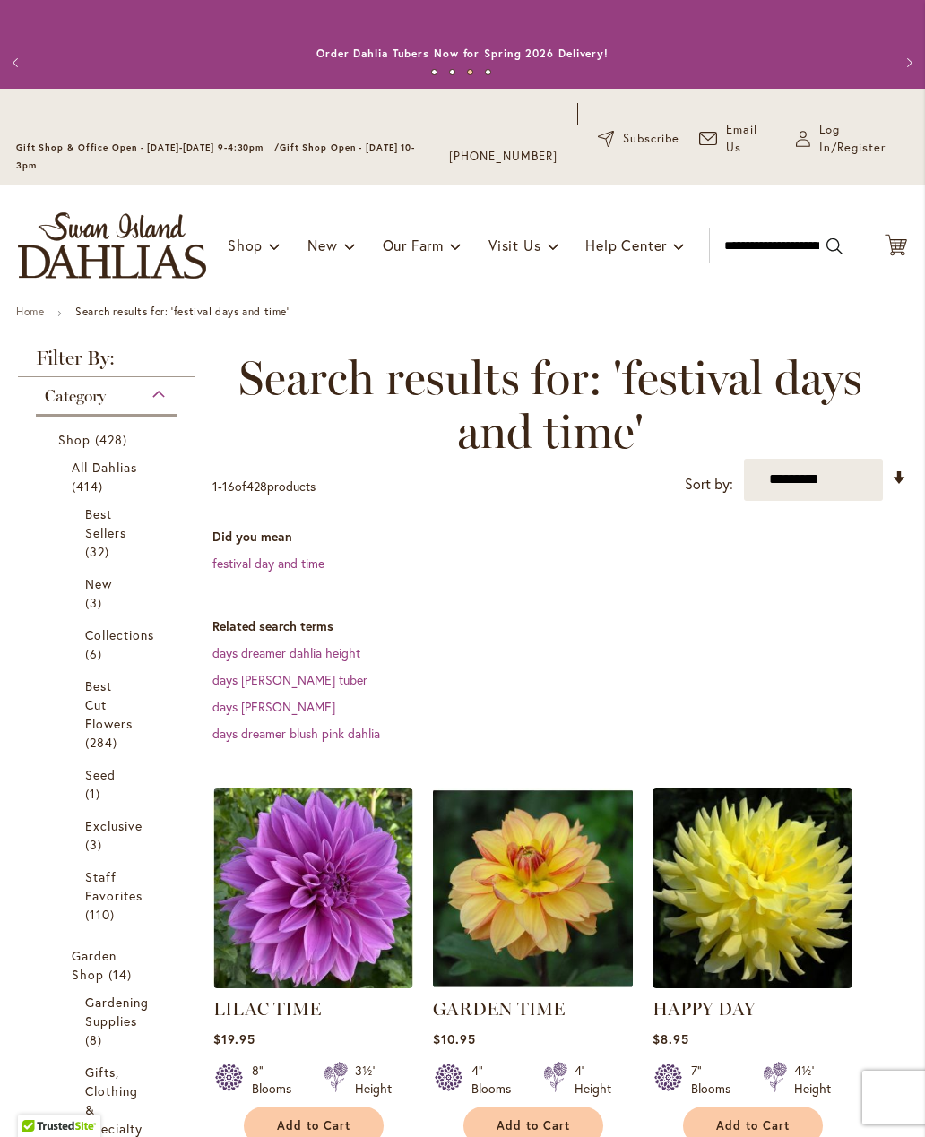
click at [66, 146] on span "Gift Shop & Office Open - [DATE]-[DATE] 9-4:30pm /" at bounding box center [147, 148] width 263 height 12
click at [22, 69] on button "Previous" at bounding box center [18, 63] width 36 height 36
click at [26, 60] on button "Previous" at bounding box center [18, 63] width 36 height 36
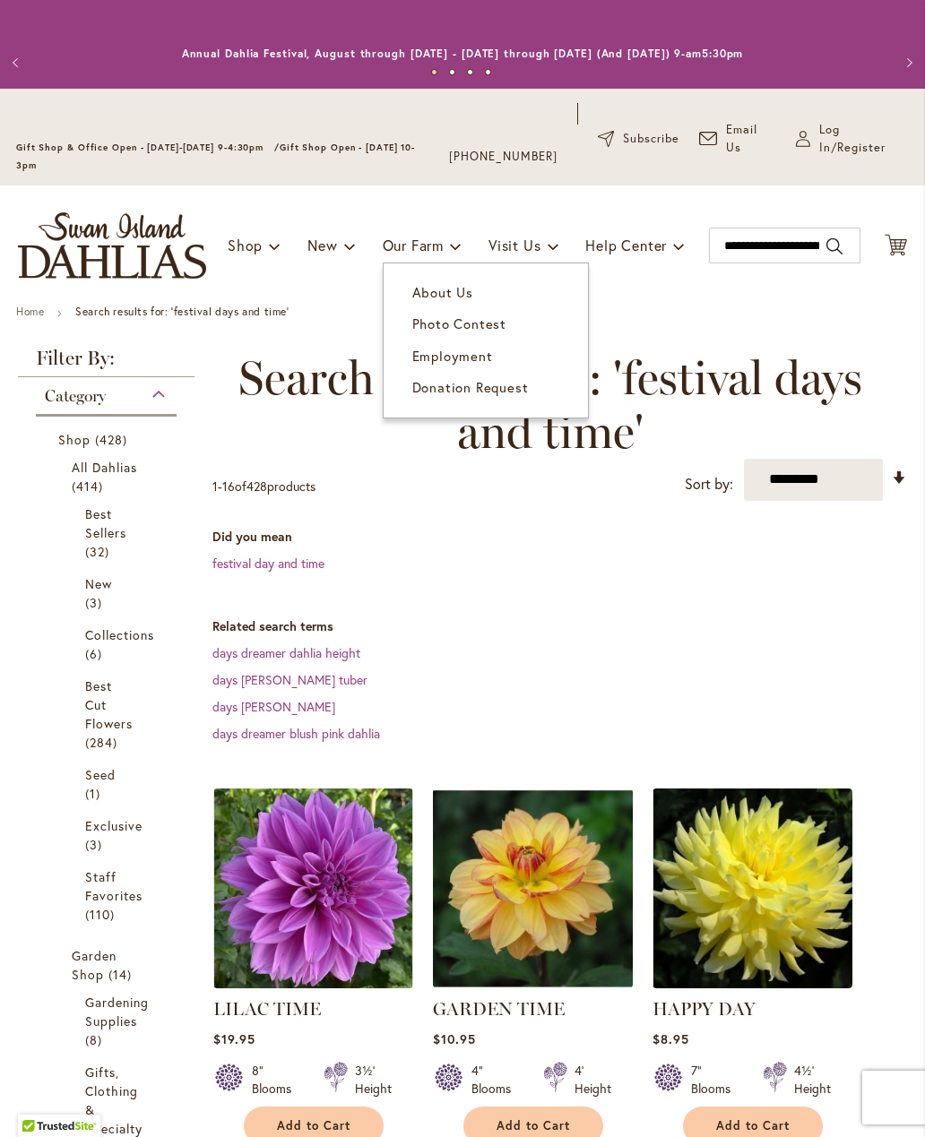
click at [465, 291] on span "About Us" at bounding box center [442, 292] width 61 height 18
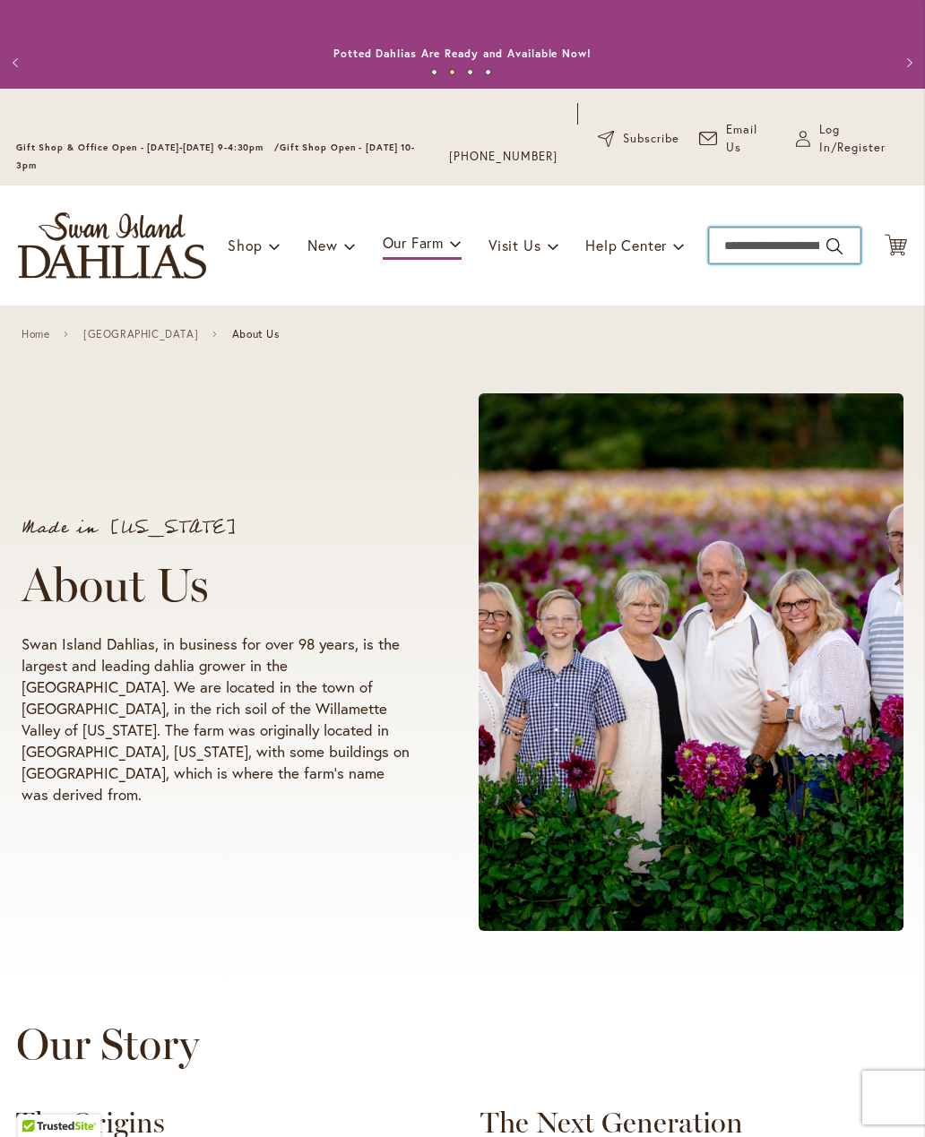
click at [746, 246] on input "Search" at bounding box center [784, 246] width 151 height 36
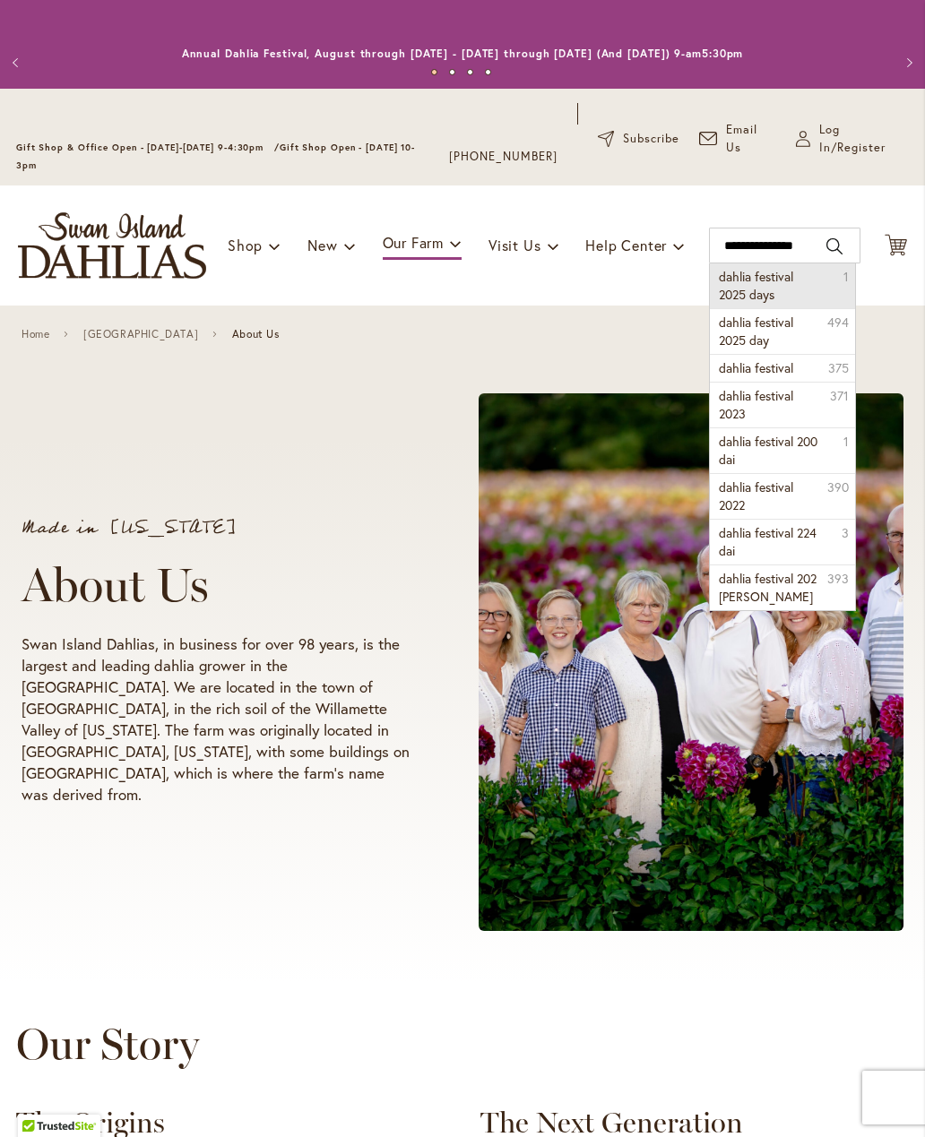
click at [798, 293] on li "dahlia festival 2025 days 1" at bounding box center [782, 285] width 145 height 45
type input "**********"
